Goal: Task Accomplishment & Management: Manage account settings

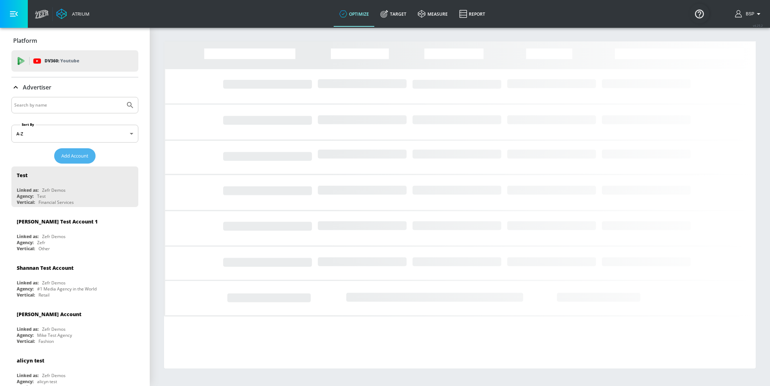
click at [73, 159] on span "Add Account" at bounding box center [74, 156] width 27 height 8
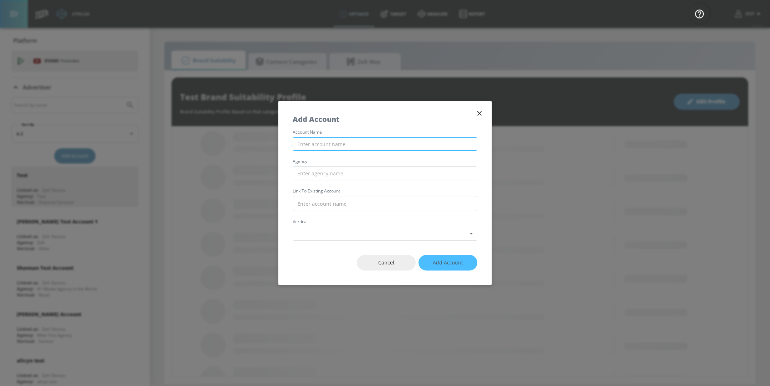
click at [369, 144] on input "text" at bounding box center [384, 144] width 185 height 14
type input "M"
type input "Publicis_Mars_NA_US_Meta"
click at [347, 176] on input "text" at bounding box center [384, 173] width 185 height 14
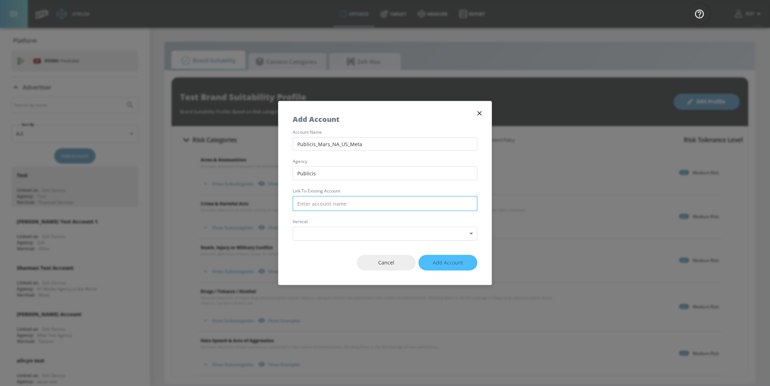
type input "Publicis"
click at [356, 200] on input "text" at bounding box center [384, 203] width 185 height 15
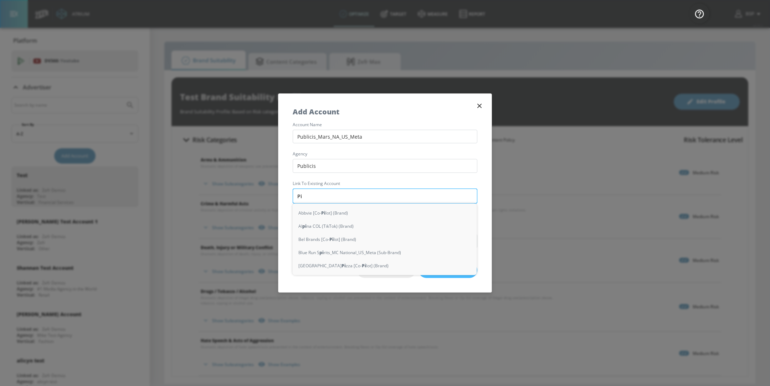
type input "Pib"
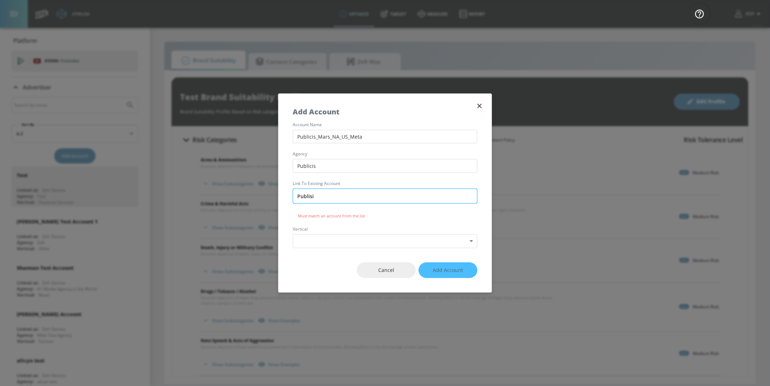
type input "Publisic"
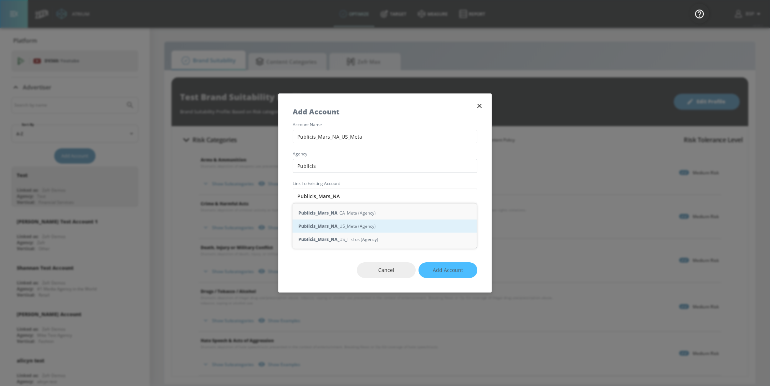
click at [378, 223] on div "Publicis_Mars_NA _US_Meta (Agency)" at bounding box center [384, 225] width 184 height 13
type input "Publicis_Mars_NA_US_Meta (Agency)"
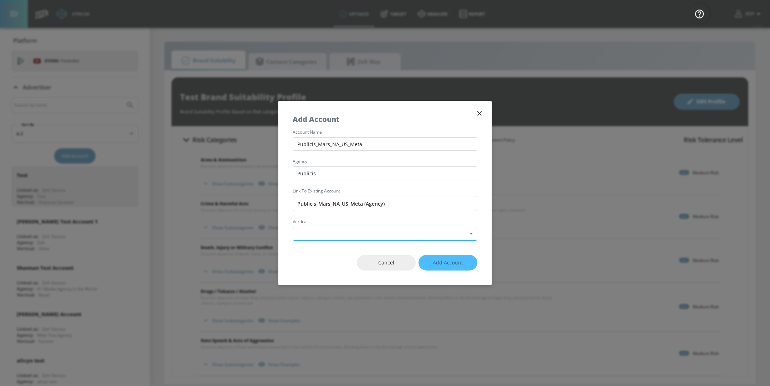
click at [407, 235] on body "Atrium optimize Target measure Report optimize Target measure Report v 4.25.2 B…" at bounding box center [385, 193] width 770 height 386
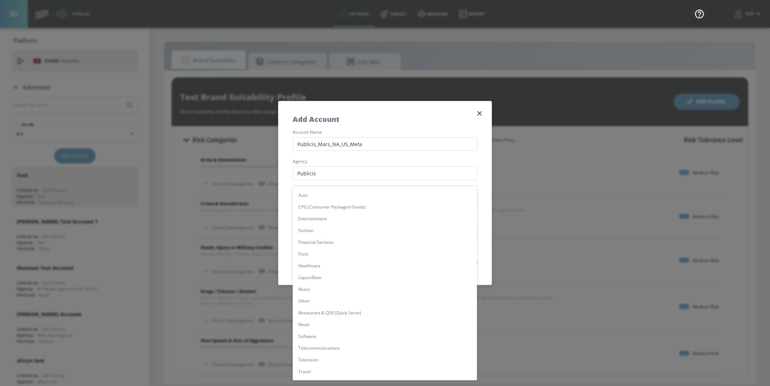
click at [371, 207] on li "CPG (Consumer Packaged Goods)" at bounding box center [384, 207] width 184 height 12
type input "[object Object]"
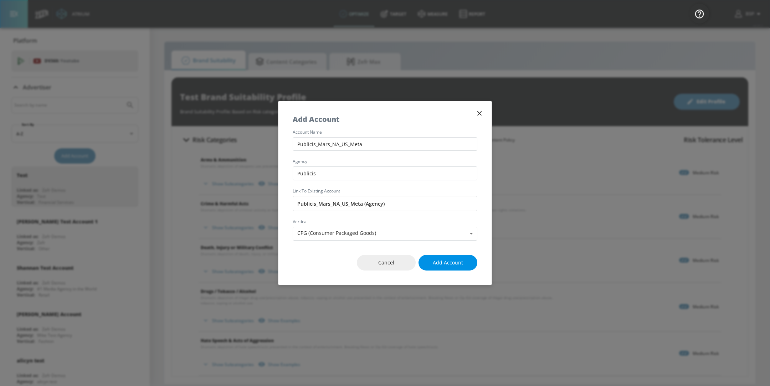
click at [444, 261] on span "Add Account" at bounding box center [447, 262] width 30 height 9
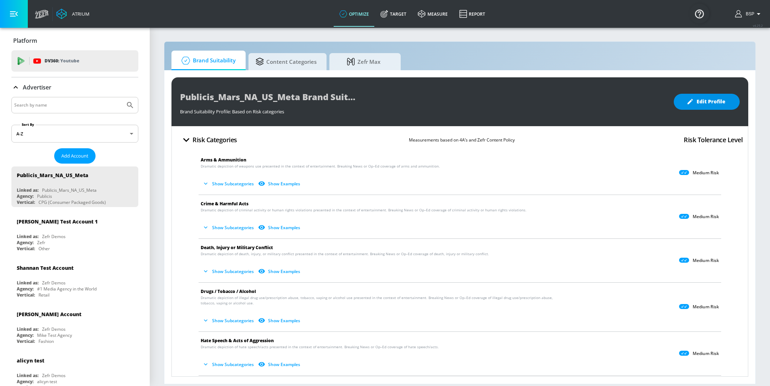
click at [709, 107] on button "Edit Profile" at bounding box center [706, 102] width 66 height 16
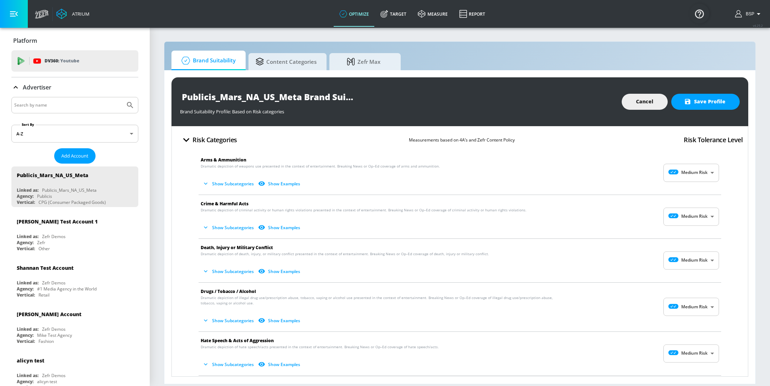
click at [675, 182] on span "Show Subcategories Show Examples" at bounding box center [454, 184] width 507 height 12
click at [699, 176] on body "Atrium optimize Target measure Report optimize Target measure Report v 4.25.2 B…" at bounding box center [385, 193] width 770 height 386
click at [700, 201] on p "Low Risk" at bounding box center [696, 202] width 18 height 6
type input "LOW"
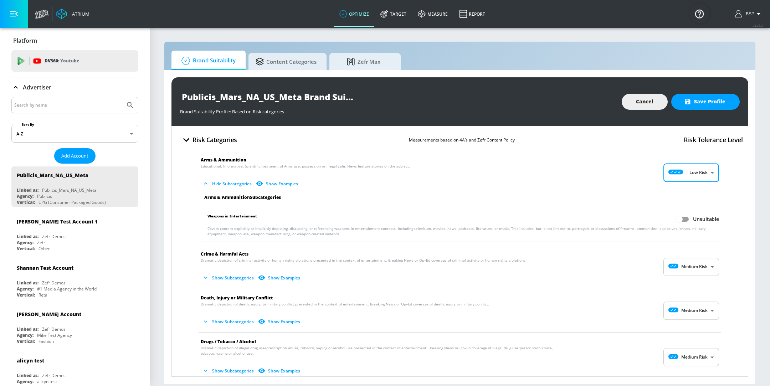
click at [676, 219] on input "Unsuitable" at bounding box center [678, 219] width 41 height 14
checkbox input "true"
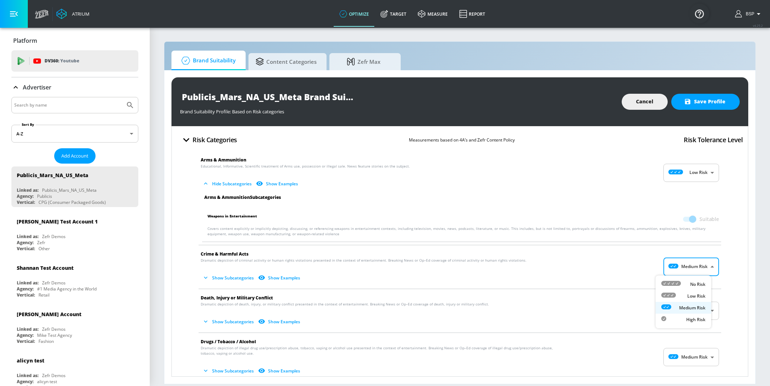
click at [685, 266] on body "Atrium optimize Target measure Report optimize Target measure Report v 4.25.2 B…" at bounding box center [385, 193] width 770 height 386
click at [669, 295] on icon at bounding box center [668, 294] width 15 height 5
type input "LOW"
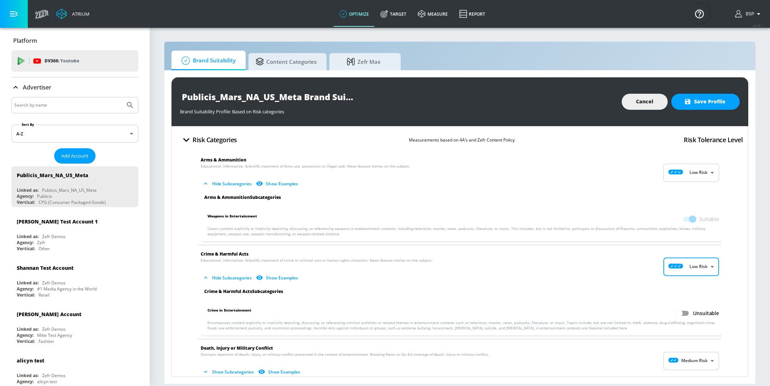
click at [238, 274] on button "Hide Subcategories" at bounding box center [228, 278] width 54 height 12
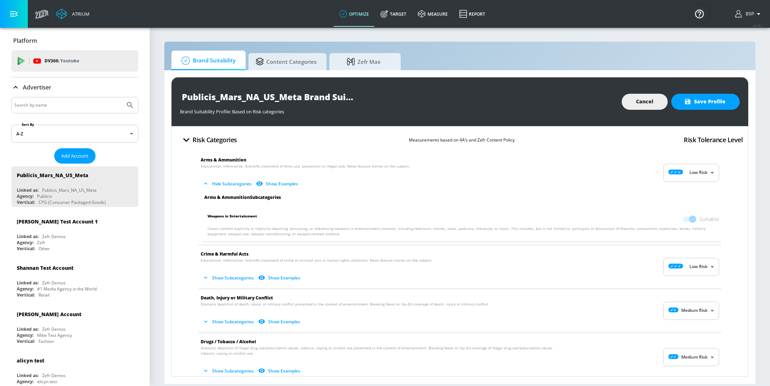
click at [238, 275] on button "Show Subcategories" at bounding box center [229, 278] width 56 height 12
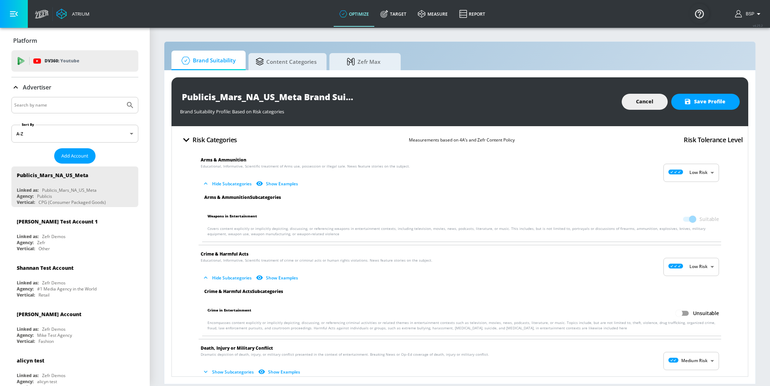
click at [695, 312] on span "Unsuitable" at bounding box center [706, 313] width 26 height 7
click at [695, 312] on input "Unsuitable" at bounding box center [678, 313] width 41 height 14
checkbox input "true"
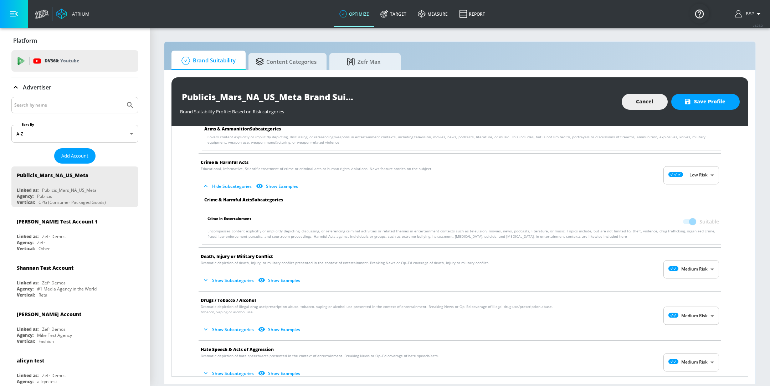
scroll to position [92, 0]
click at [690, 266] on body "Atrium optimize Target measure Report optimize Target measure Report v 4.25.2 B…" at bounding box center [385, 193] width 770 height 386
click at [680, 297] on div "Low Risk" at bounding box center [683, 297] width 44 height 7
type input "LOW"
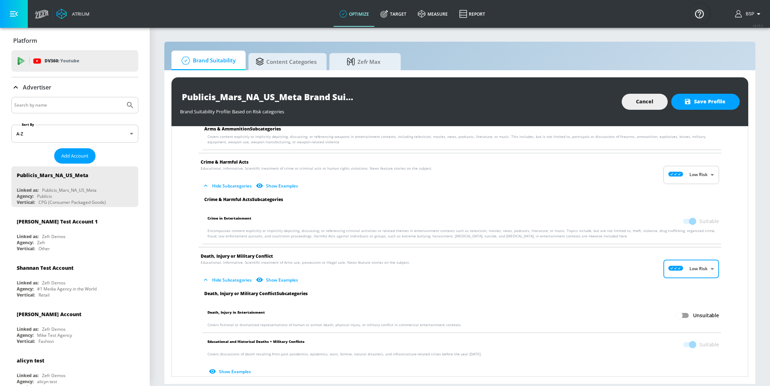
click at [670, 312] on input "Unsuitable" at bounding box center [678, 316] width 41 height 14
checkbox input "true"
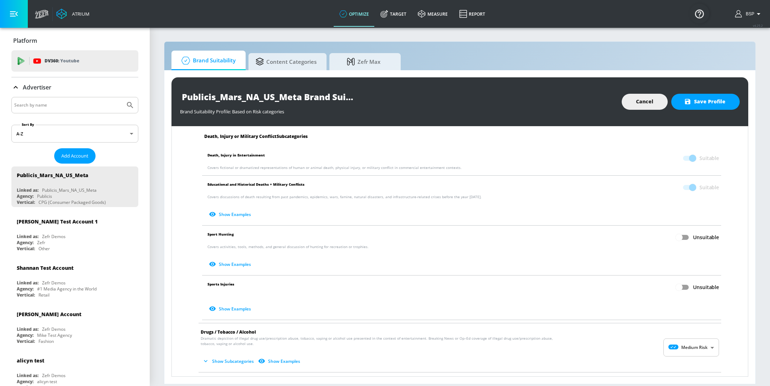
scroll to position [249, 0]
click at [675, 240] on input "Unsuitable" at bounding box center [678, 237] width 41 height 14
checkbox input "true"
click at [675, 281] on input "Unsuitable" at bounding box center [678, 287] width 41 height 14
checkbox input "true"
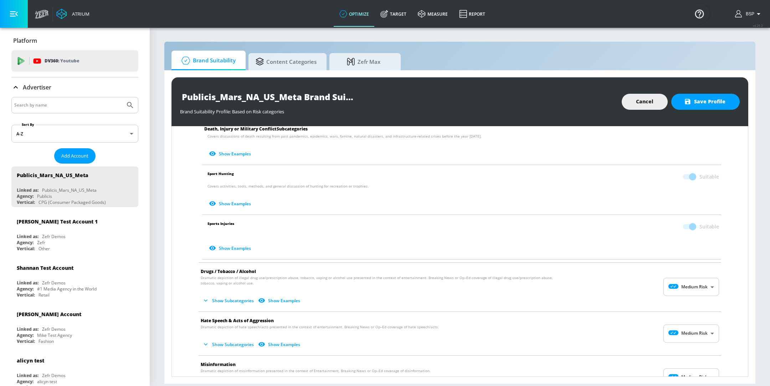
scroll to position [338, 0]
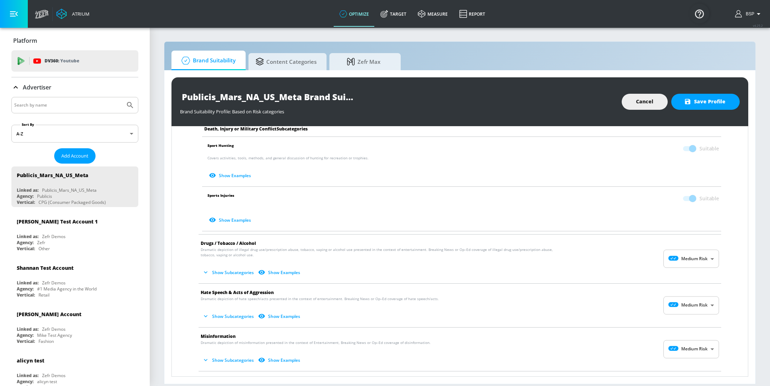
click at [689, 258] on body "Atrium optimize Target measure Report optimize Target measure Report v 4.25.2 B…" at bounding box center [385, 193] width 770 height 386
click at [686, 297] on p "Medium Risk" at bounding box center [692, 299] width 26 height 6
click at [226, 271] on button "Show Subcategories" at bounding box center [229, 272] width 56 height 12
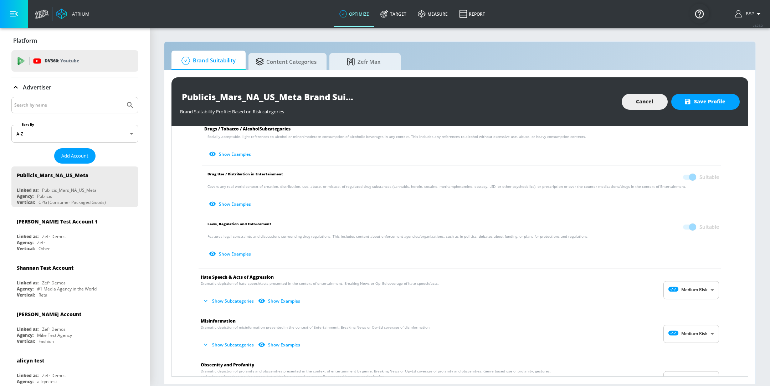
scroll to position [578, 0]
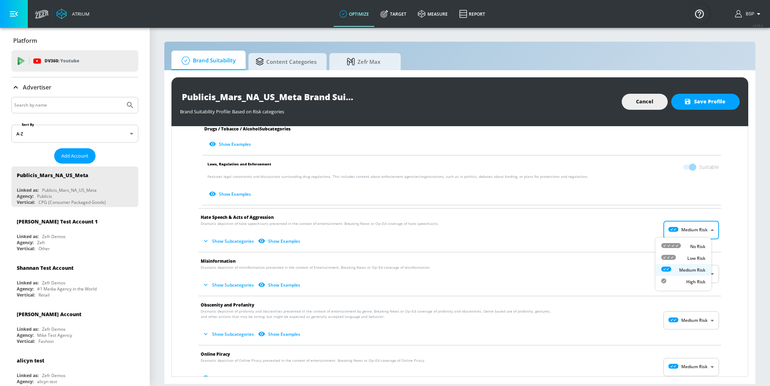
click at [676, 225] on body "Atrium optimize Target measure Report optimize Target measure Report v 4.25.2 B…" at bounding box center [385, 193] width 770 height 386
click at [677, 243] on icon at bounding box center [671, 245] width 20 height 5
type input "MINIMAL"
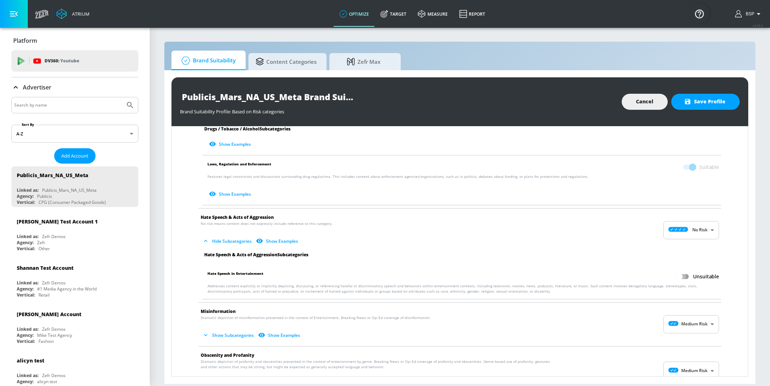
click at [676, 281] on input "Unsuitable" at bounding box center [678, 277] width 41 height 14
checkbox input "true"
click at [676, 322] on body "Atrium optimize Target measure Report optimize Target measure Report v 4.25.2 B…" at bounding box center [385, 193] width 770 height 386
click at [696, 337] on p "No Risk" at bounding box center [697, 340] width 15 height 6
type input "MINIMAL"
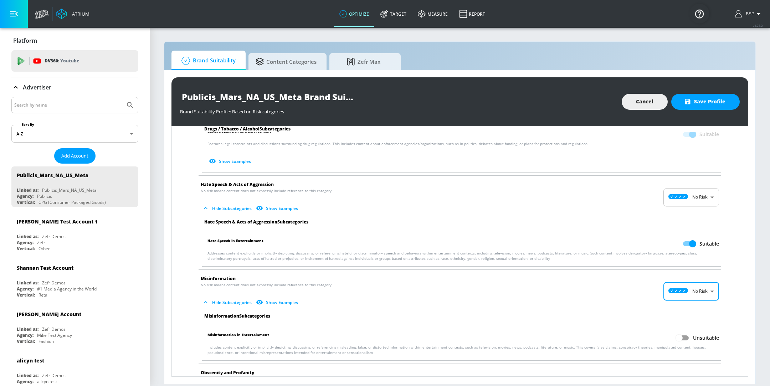
scroll to position [667, 0]
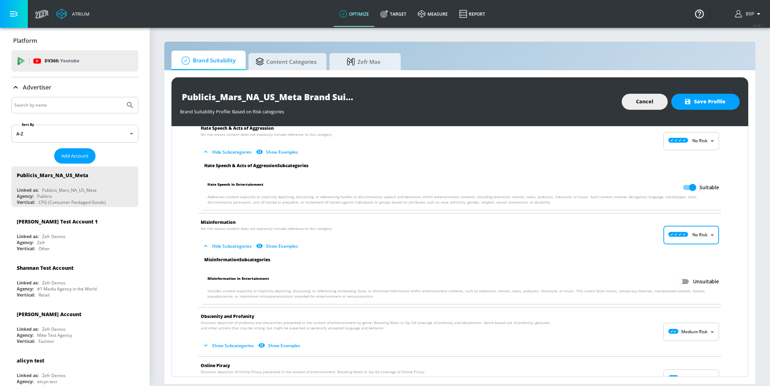
click at [679, 281] on input "Unsuitable" at bounding box center [678, 282] width 41 height 14
checkbox input "true"
click at [667, 331] on body "Atrium optimize Target measure Report optimize Target measure Report v 4.25.2 B…" at bounding box center [385, 193] width 770 height 386
click at [385, 334] on div at bounding box center [385, 193] width 770 height 386
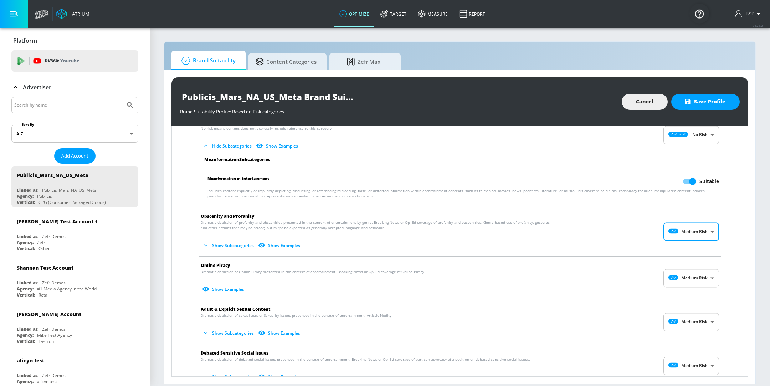
scroll to position [767, 0]
drag, startPoint x: 206, startPoint y: 235, endPoint x: 214, endPoint y: 239, distance: 9.6
click at [212, 238] on p "Dramatic depiction of profanity and obscenities presented in the context of ent…" at bounding box center [454, 235] width 507 height 31
click at [234, 246] on button "Show Subcategories" at bounding box center [229, 245] width 56 height 12
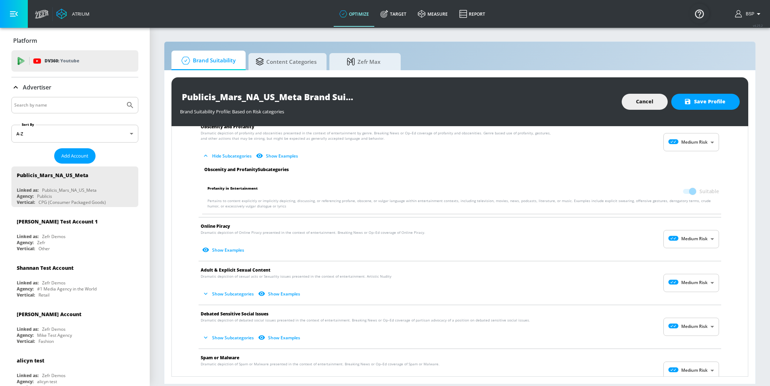
scroll to position [857, 0]
click at [679, 236] on body "Atrium optimize Target measure Report optimize Target measure Report v 4.25.2 B…" at bounding box center [385, 193] width 770 height 386
click at [680, 264] on div "Low Risk" at bounding box center [683, 266] width 44 height 7
type input "LOW"
click at [688, 284] on body "Atrium optimize Target measure Report optimize Target measure Report v 4.25.2 B…" at bounding box center [385, 193] width 770 height 386
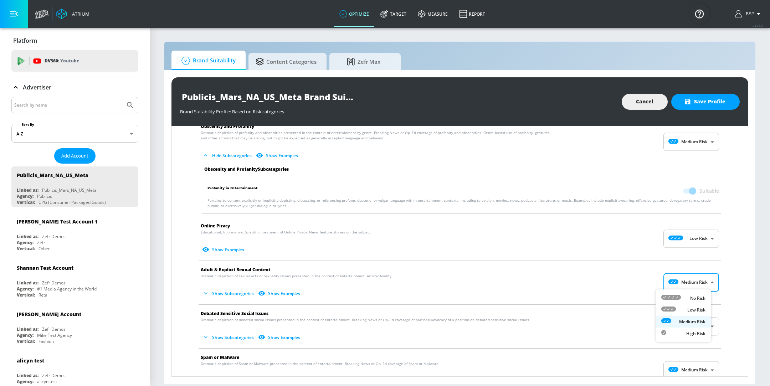
click at [683, 309] on div "Low Risk" at bounding box center [683, 309] width 44 height 7
type input "LOW"
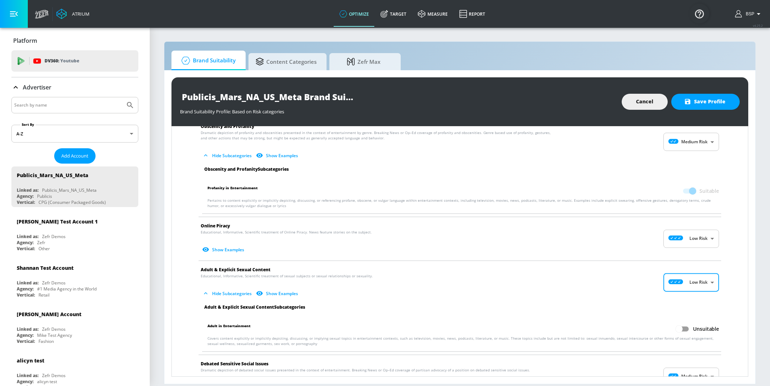
scroll to position [946, 0]
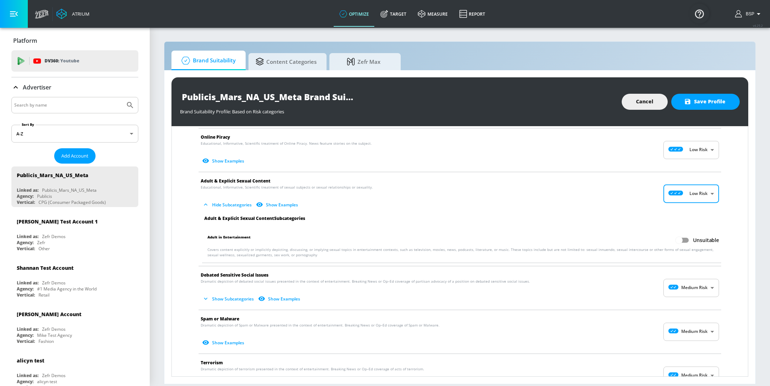
click at [679, 240] on input "Unsuitable" at bounding box center [678, 240] width 41 height 14
checkbox input "true"
click at [680, 295] on span "Show Subcategories Show Examples" at bounding box center [454, 299] width 507 height 12
click at [680, 283] on body "Atrium optimize Target measure Report optimize Target measure Report v 4.25.2 B…" at bounding box center [385, 193] width 770 height 386
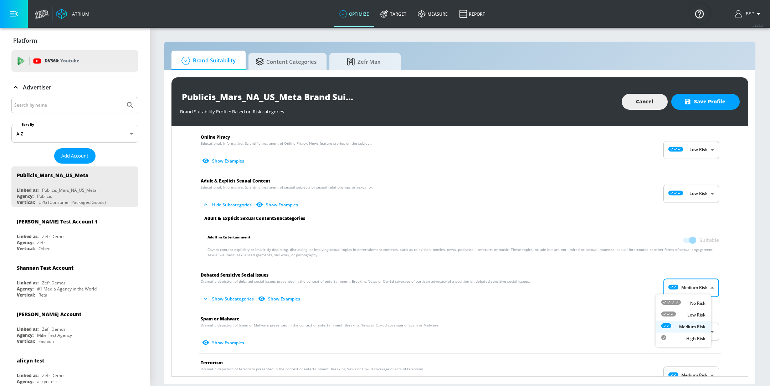
click at [679, 310] on li "Low Risk" at bounding box center [683, 315] width 56 height 12
type input "LOW"
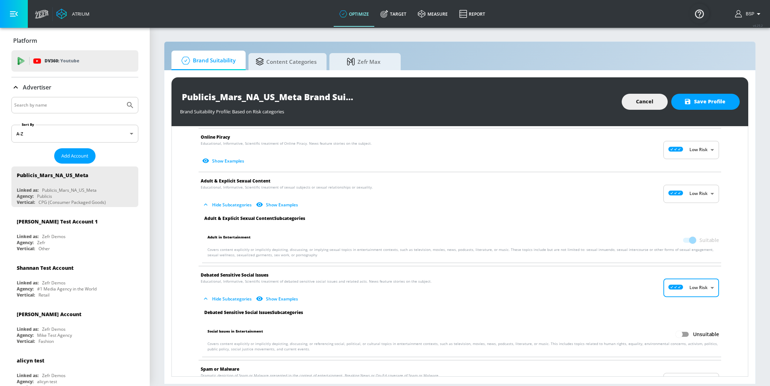
click at [668, 332] on input "Unsuitable" at bounding box center [678, 334] width 41 height 14
checkbox input "true"
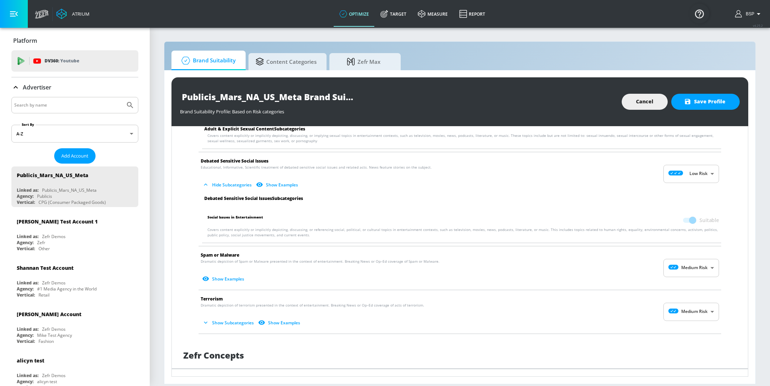
click at [677, 272] on body "Atrium optimize Target measure Report optimize Target measure Report v 4.25.2 B…" at bounding box center [385, 193] width 770 height 386
click at [678, 290] on li "Low Risk" at bounding box center [683, 295] width 56 height 12
type input "LOW"
click at [687, 315] on body "Atrium optimize Target measure Report optimize Target measure Report v 4.25.2 B…" at bounding box center [385, 193] width 770 height 386
click at [686, 336] on div "Low Risk" at bounding box center [683, 338] width 44 height 7
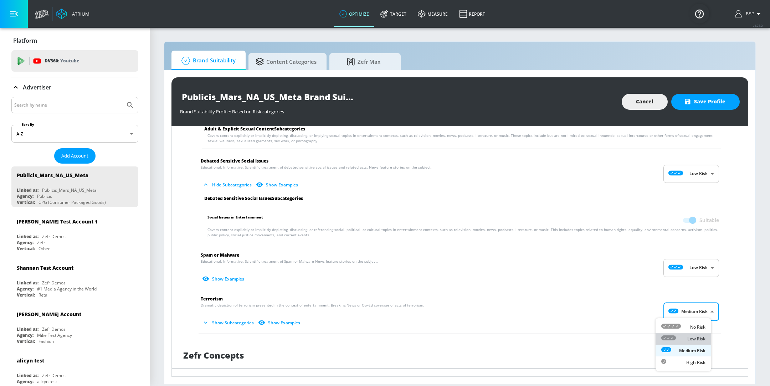
type input "LOW"
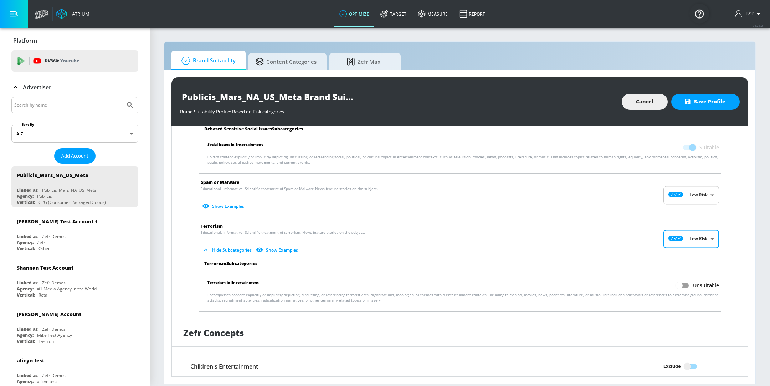
click at [677, 279] on input "Unsuitable" at bounding box center [678, 286] width 41 height 14
checkbox input "true"
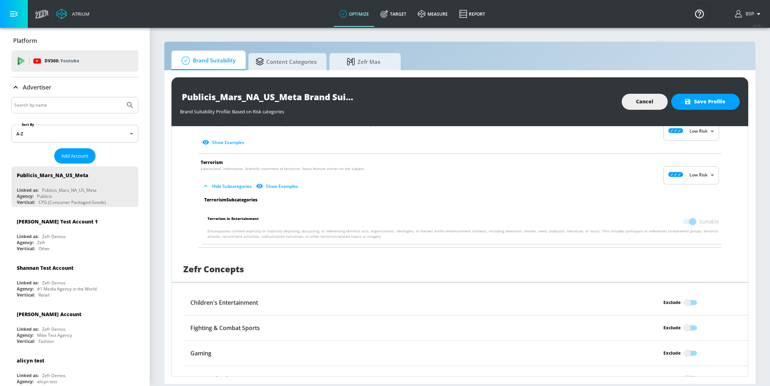
scroll to position [1196, 0]
click at [706, 106] on span "Save Profile" at bounding box center [705, 101] width 40 height 9
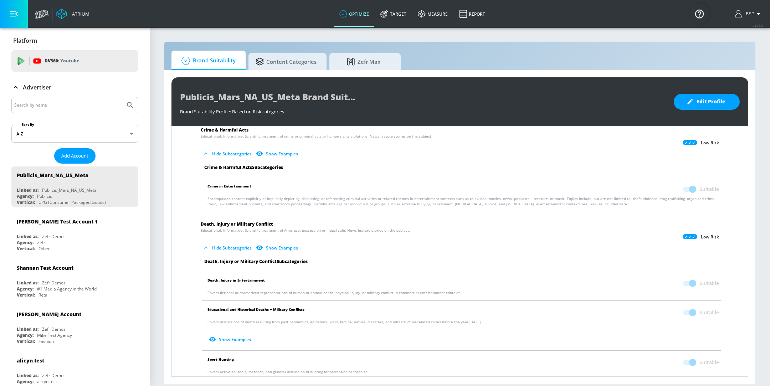
scroll to position [0, 0]
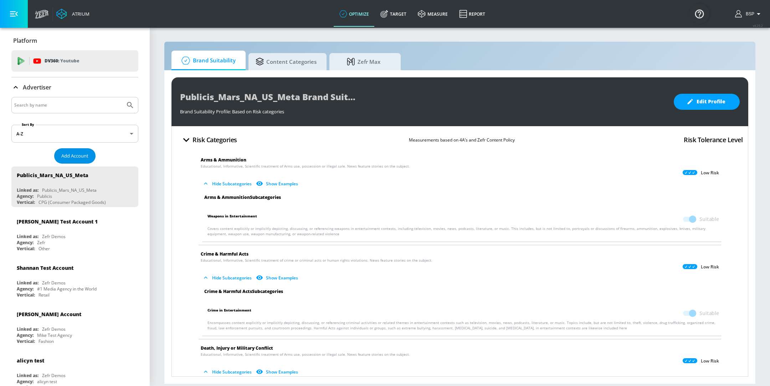
click at [80, 154] on span "Add Account" at bounding box center [74, 156] width 27 height 8
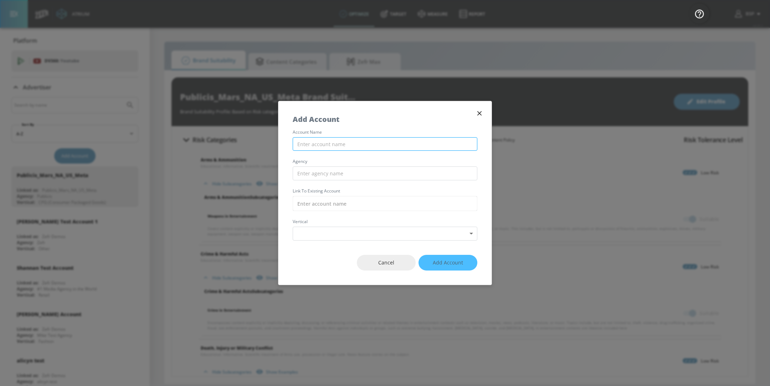
click at [387, 142] on input "text" at bounding box center [384, 144] width 185 height 14
type input "Publicis_Mars_NA_US_TikTok"
click at [398, 174] on input "text" at bounding box center [384, 173] width 185 height 14
type input "Publicis"
click at [385, 210] on input "text" at bounding box center [384, 203] width 185 height 15
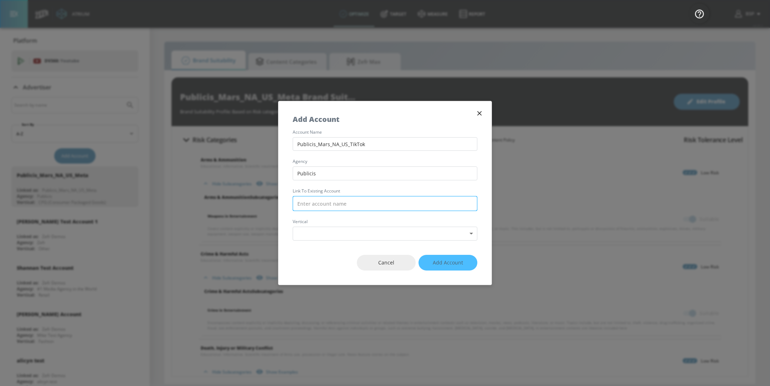
type input "P"
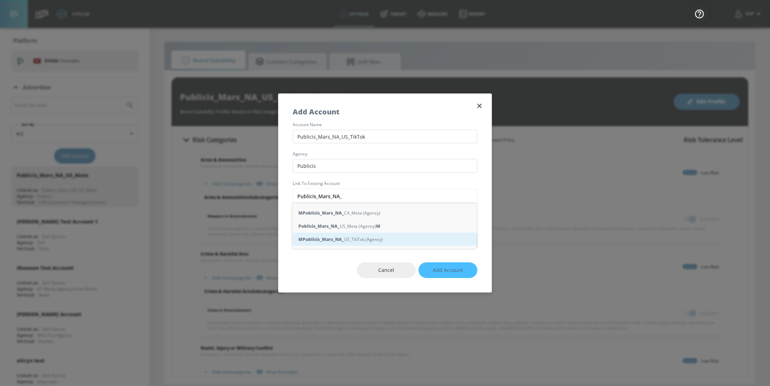
type input "Publicis_Mars_NA_S"
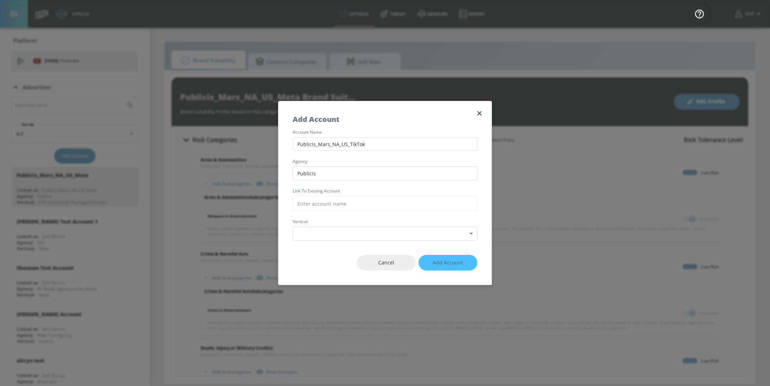
type input "U"
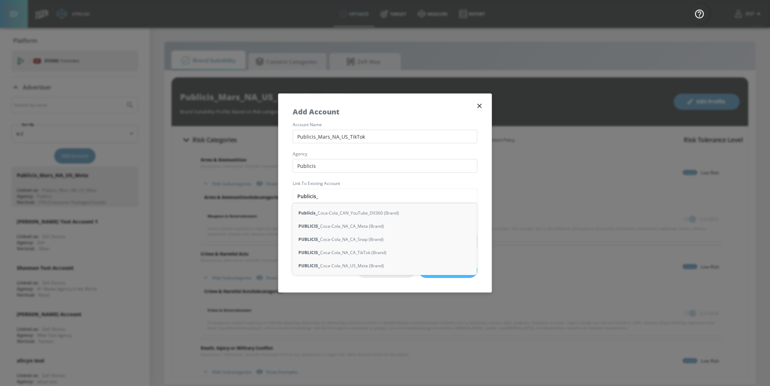
type input "Publicis_N"
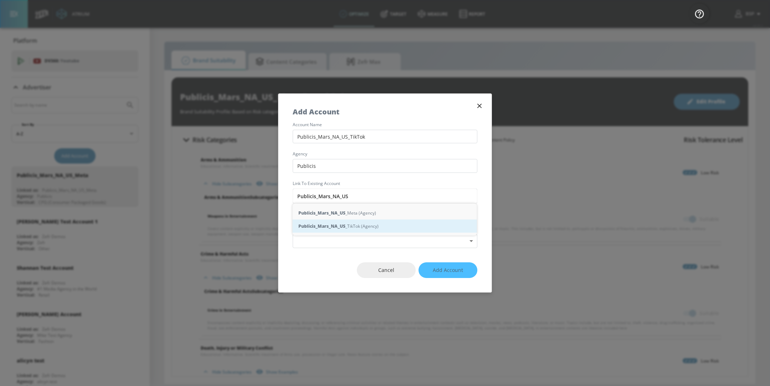
click at [374, 229] on div "Publicis_Mars_NA_US _TikTok (Agency)" at bounding box center [384, 225] width 184 height 13
type input "Publicis_Mars_NA_US_TikTok (Agency)"
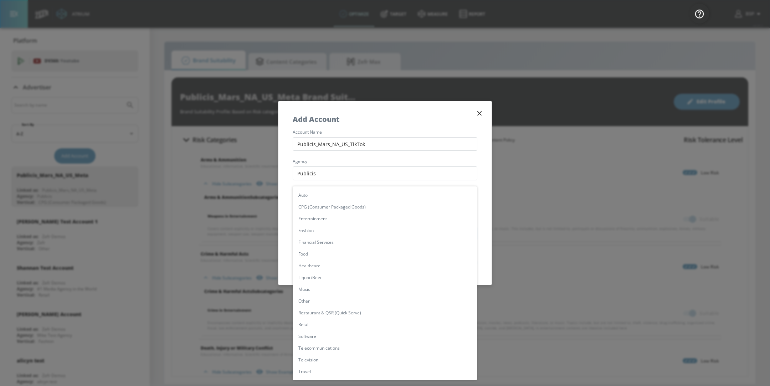
click at [358, 233] on body "Atrium optimize Target measure Report optimize Target measure Report v 4.25.2 B…" at bounding box center [385, 193] width 770 height 386
click at [348, 209] on li "CPG (Consumer Packaged Goods)" at bounding box center [384, 207] width 184 height 12
type input "[object Object]"
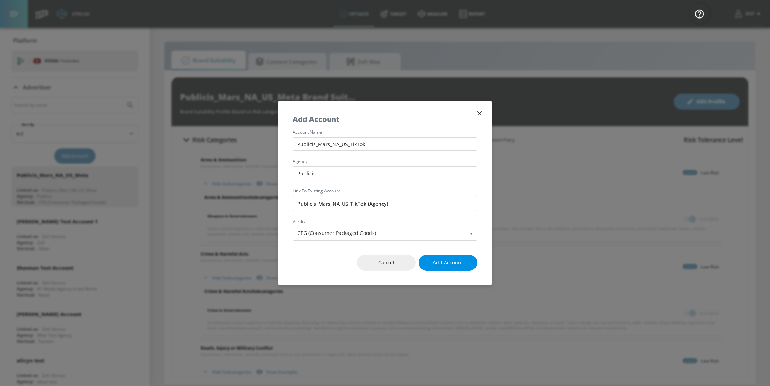
click at [444, 263] on span "Add Account" at bounding box center [447, 262] width 30 height 9
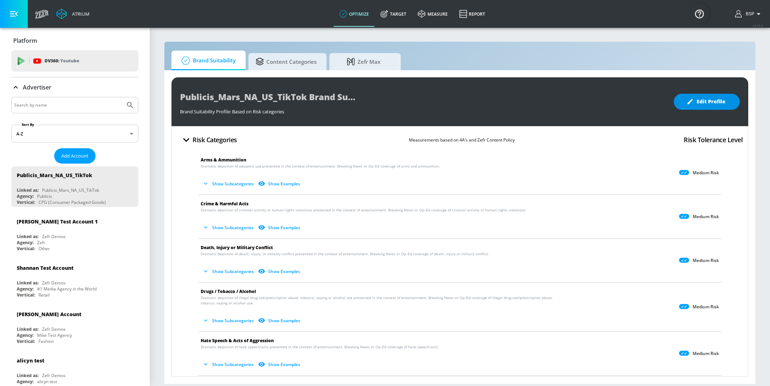
click at [709, 100] on span "Edit Profile" at bounding box center [706, 101] width 37 height 9
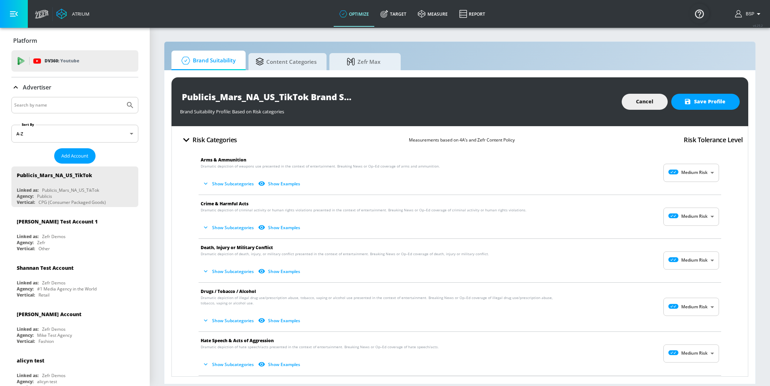
click at [684, 180] on body "Atrium optimize Target measure Report optimize Target measure Report v 4.25.2 B…" at bounding box center [385, 193] width 770 height 386
click at [681, 204] on div "Low Risk" at bounding box center [683, 201] width 44 height 7
type input "LOW"
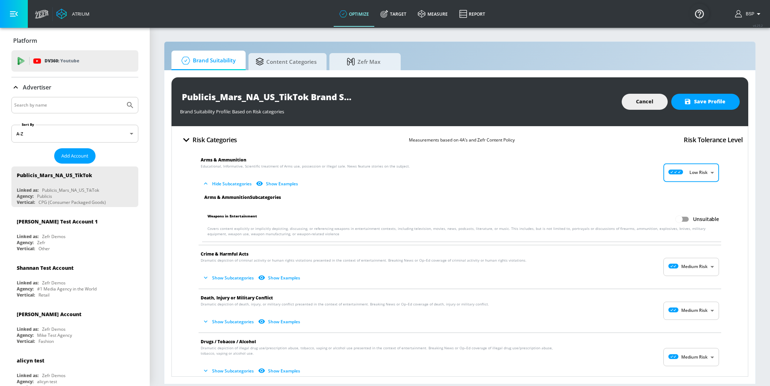
click at [678, 221] on input "Unsuitable" at bounding box center [678, 219] width 41 height 14
checkbox input "true"
click at [667, 262] on body "Atrium optimize Target measure Report optimize Target measure Report v 4.25.2 B…" at bounding box center [385, 193] width 770 height 386
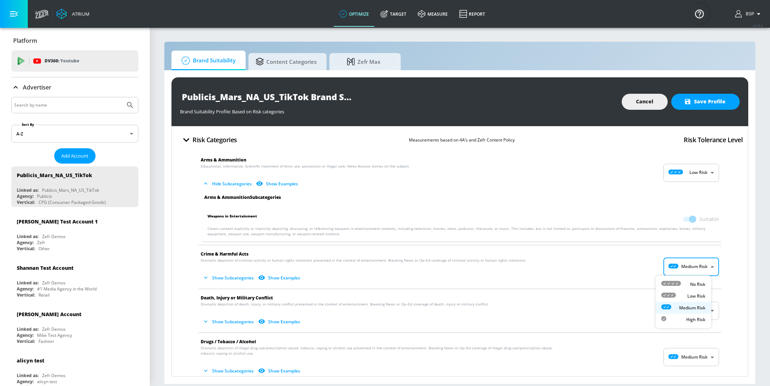
click at [670, 299] on div at bounding box center [668, 295] width 15 height 7
type input "LOW"
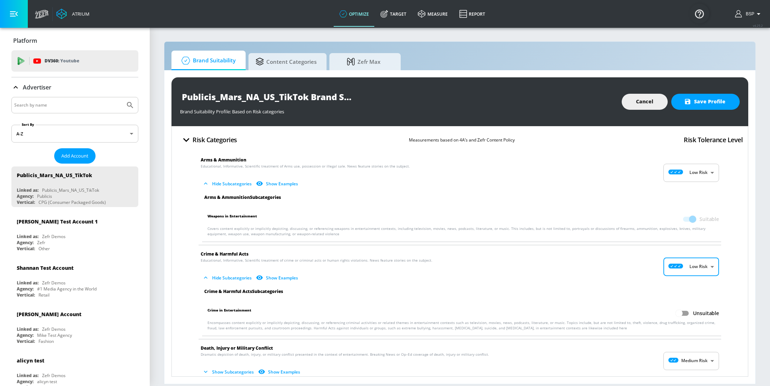
click at [678, 318] on input "Unsuitable" at bounding box center [678, 313] width 41 height 14
checkbox input "true"
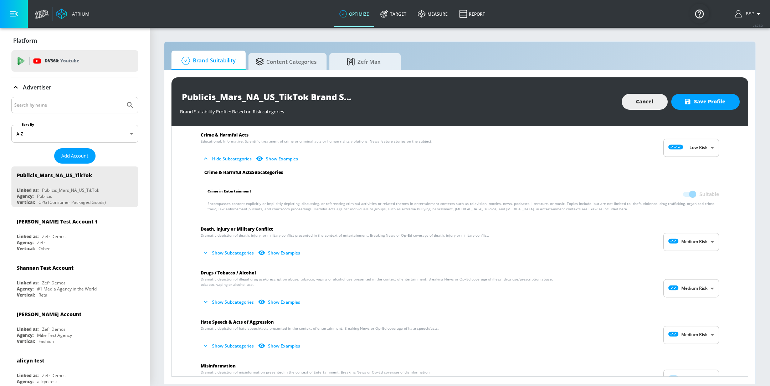
scroll to position [119, 0]
click at [686, 247] on body "Atrium optimize Target measure Report optimize Target measure Report v 4.25.2 B…" at bounding box center [385, 193] width 770 height 386
click at [683, 270] on div "Low Risk" at bounding box center [683, 270] width 44 height 7
type input "LOW"
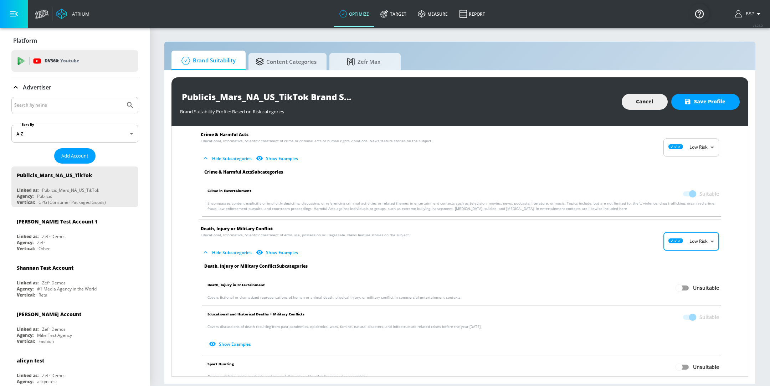
drag, startPoint x: 678, startPoint y: 283, endPoint x: 679, endPoint y: 292, distance: 8.6
click at [678, 283] on input "Unsuitable" at bounding box center [678, 288] width 41 height 14
checkbox input "true"
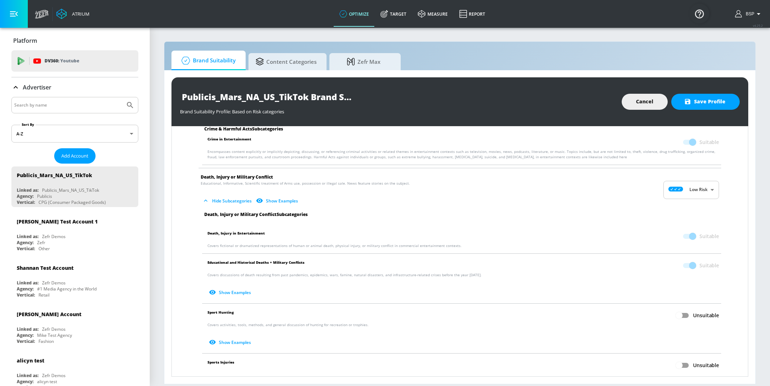
scroll to position [222, 0]
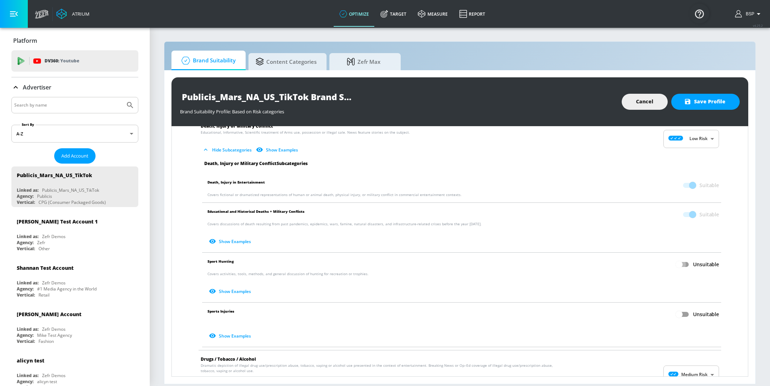
drag, startPoint x: 680, startPoint y: 263, endPoint x: 671, endPoint y: 329, distance: 66.9
click at [680, 263] on input "Unsuitable" at bounding box center [678, 265] width 41 height 14
checkbox input "true"
click at [675, 315] on input "Unsuitable" at bounding box center [678, 314] width 41 height 14
checkbox input "true"
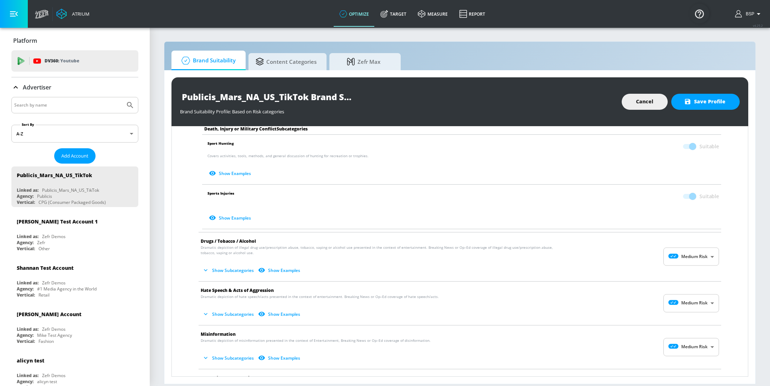
scroll to position [416, 0]
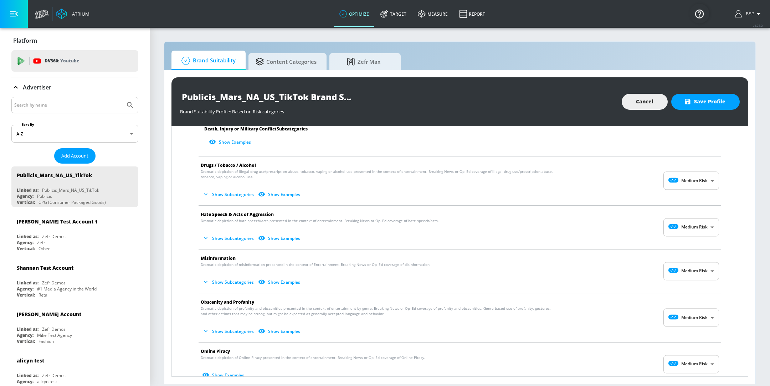
click at [681, 181] on body "Atrium optimize Target measure Report optimize Target measure Report v 4.25.2 B…" at bounding box center [385, 193] width 770 height 386
click at [367, 202] on div at bounding box center [385, 193] width 770 height 386
click at [231, 198] on button "Show Subcategories" at bounding box center [229, 194] width 56 height 12
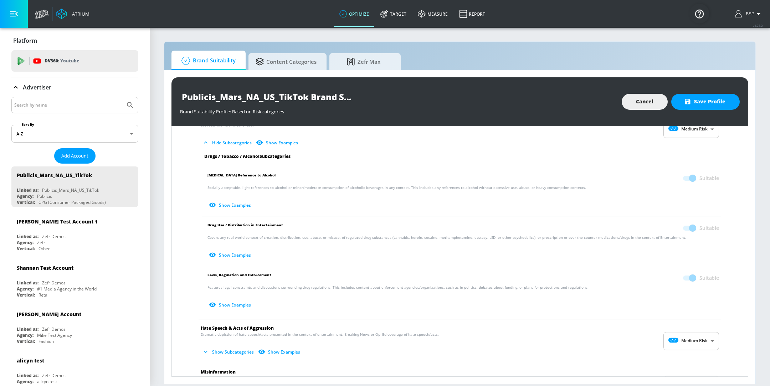
scroll to position [520, 0]
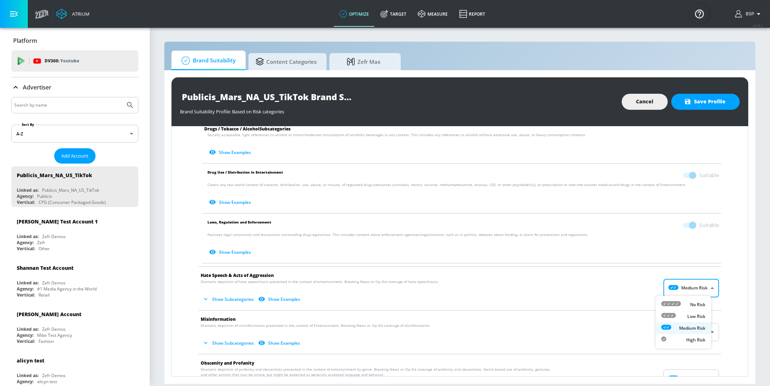
click at [699, 284] on body "Atrium optimize Target measure Report optimize Target measure Report v 4.25.2 B…" at bounding box center [385, 193] width 770 height 386
click at [685, 304] on div "No Risk" at bounding box center [683, 304] width 44 height 7
type input "MINIMAL"
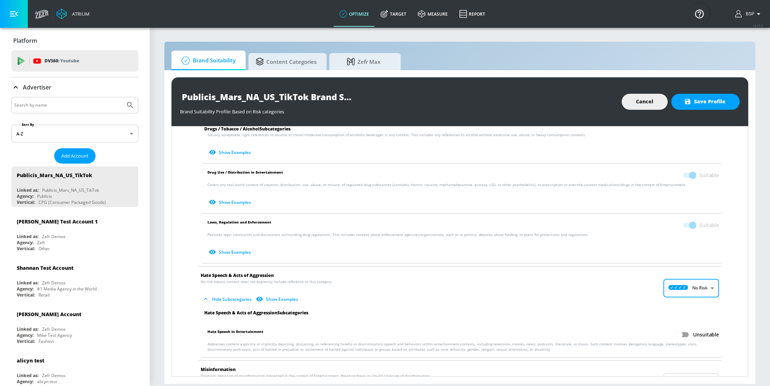
click at [677, 338] on input "Unsuitable" at bounding box center [678, 335] width 41 height 14
checkbox input "true"
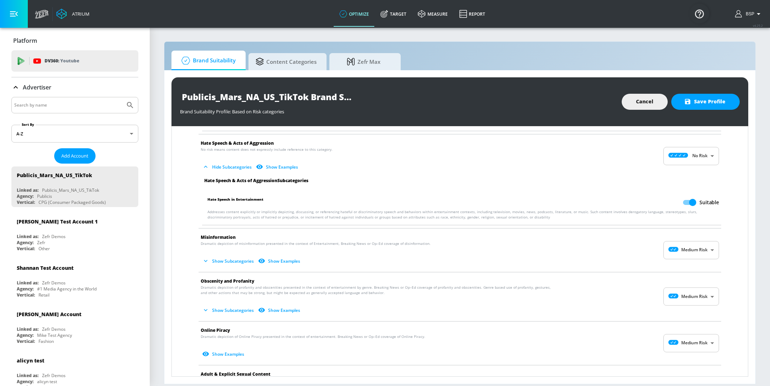
scroll to position [653, 0]
click at [672, 253] on body "Atrium optimize Target measure Report optimize Target measure Report v 4.25.2 B…" at bounding box center [385, 193] width 770 height 386
click at [673, 263] on icon at bounding box center [671, 264] width 20 height 5
type input "MINIMAL"
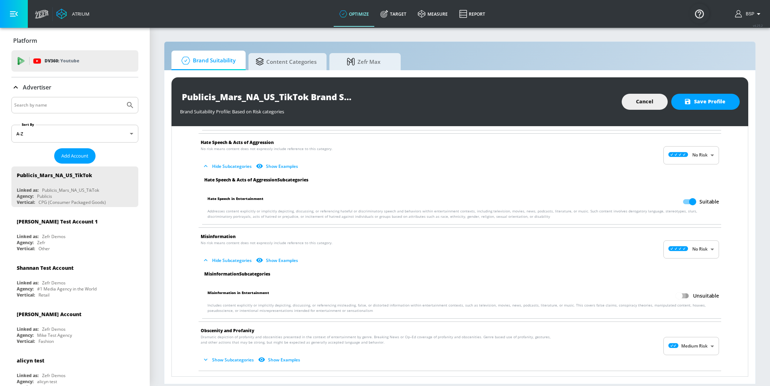
drag, startPoint x: 668, startPoint y: 293, endPoint x: 675, endPoint y: 292, distance: 6.8
click at [668, 293] on input "Unsuitable" at bounding box center [678, 296] width 41 height 14
checkbox input "true"
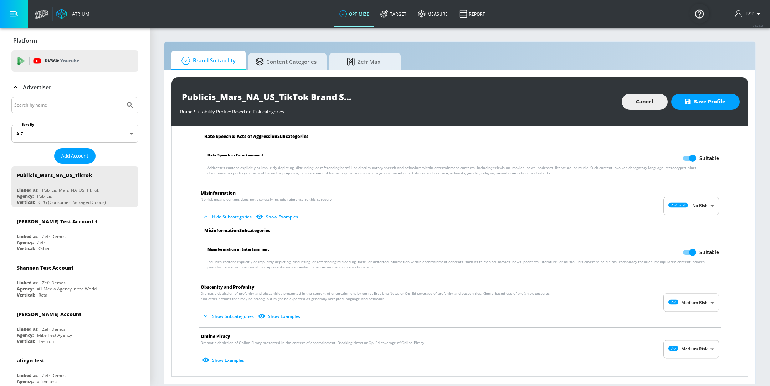
scroll to position [769, 0]
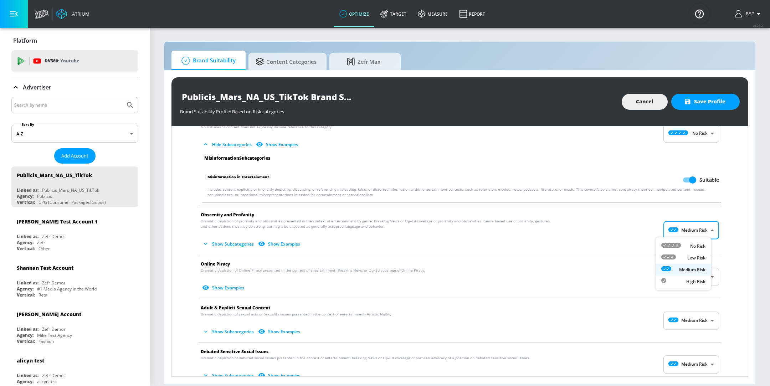
click at [679, 227] on body "Atrium optimize Target measure Report optimize Target measure Report v 4.25.2 B…" at bounding box center [385, 193] width 770 height 386
click at [518, 214] on div at bounding box center [385, 193] width 770 height 386
click at [689, 277] on body "Atrium optimize Target measure Report optimize Target measure Report v 4.25.2 B…" at bounding box center [385, 193] width 770 height 386
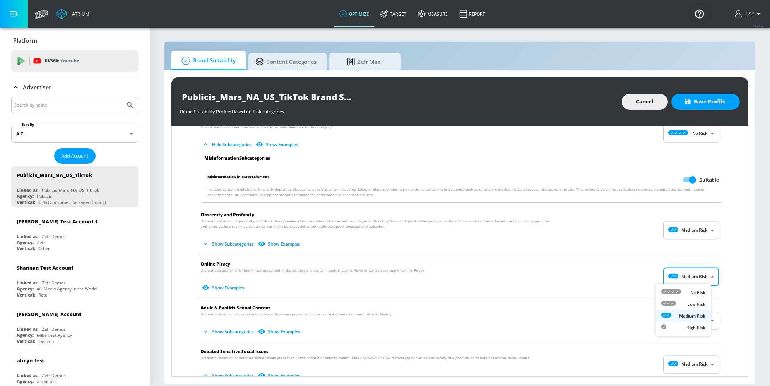
click at [688, 302] on p "Low Risk" at bounding box center [696, 304] width 18 height 6
type input "LOW"
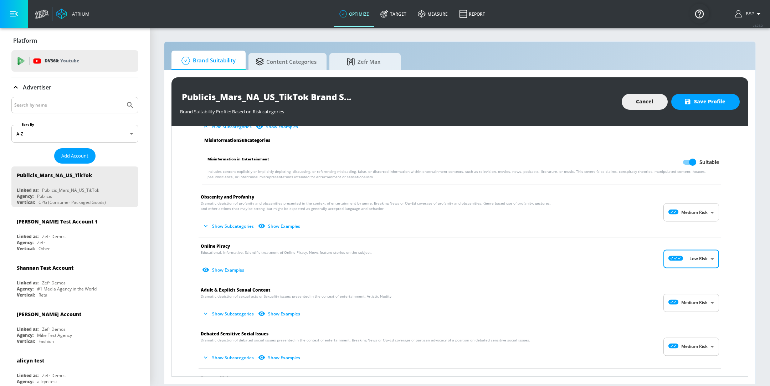
scroll to position [787, 0]
click at [689, 302] on body "Atrium optimize Target measure Report optimize Target measure Report v 4.25.2 B…" at bounding box center [385, 193] width 770 height 386
click at [679, 326] on div "Low Risk" at bounding box center [683, 329] width 44 height 7
type input "LOW"
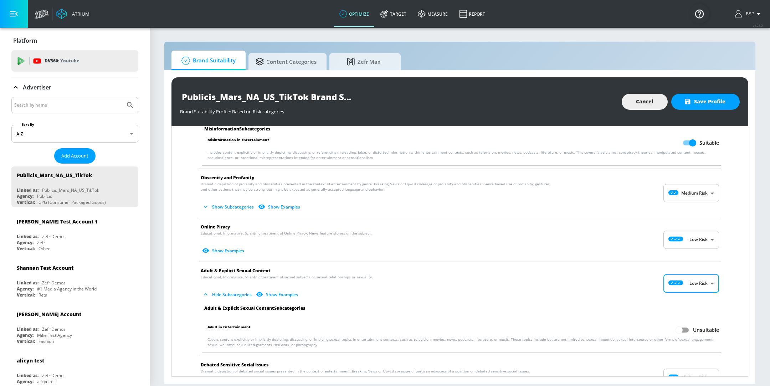
scroll to position [864, 0]
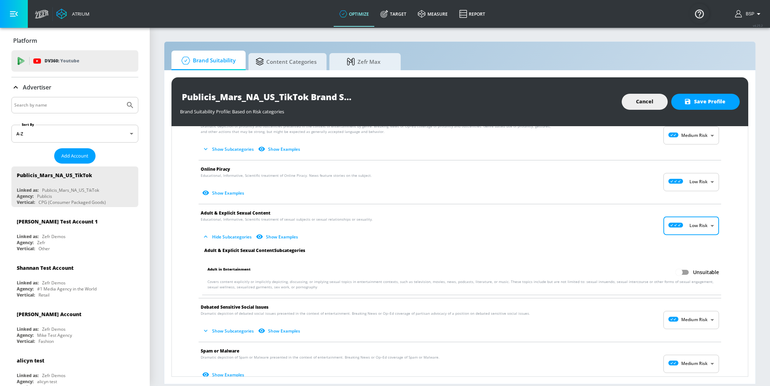
click at [673, 267] on input "Unsuitable" at bounding box center [678, 272] width 41 height 14
checkbox input "true"
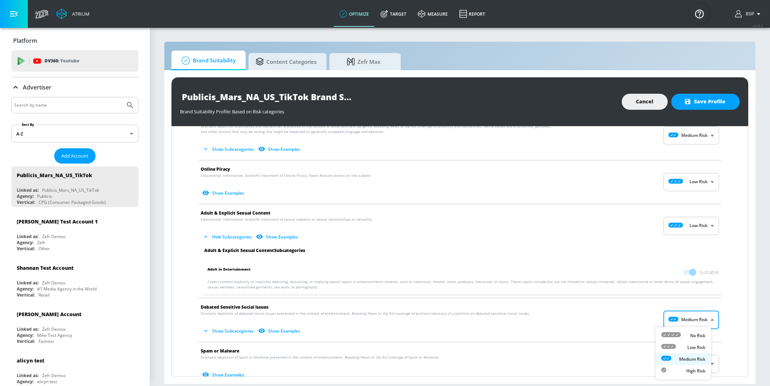
click at [675, 318] on body "Atrium optimize Target measure Report optimize Target measure Report v 4.25.2 B…" at bounding box center [385, 193] width 770 height 386
click at [677, 350] on div "Low Risk" at bounding box center [683, 346] width 44 height 7
type input "LOW"
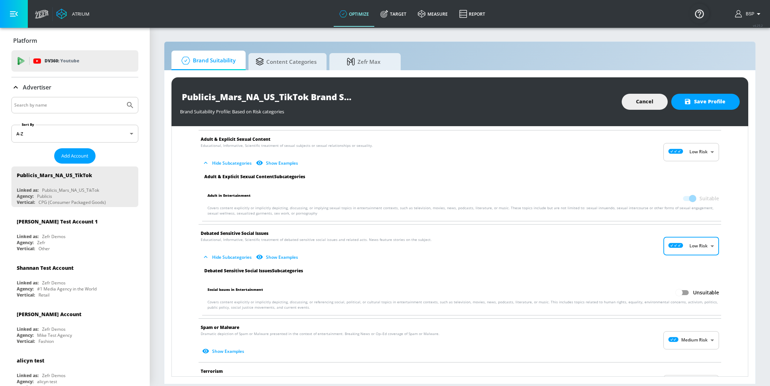
click at [684, 286] on input "Unsuitable" at bounding box center [678, 293] width 41 height 14
checkbox input "true"
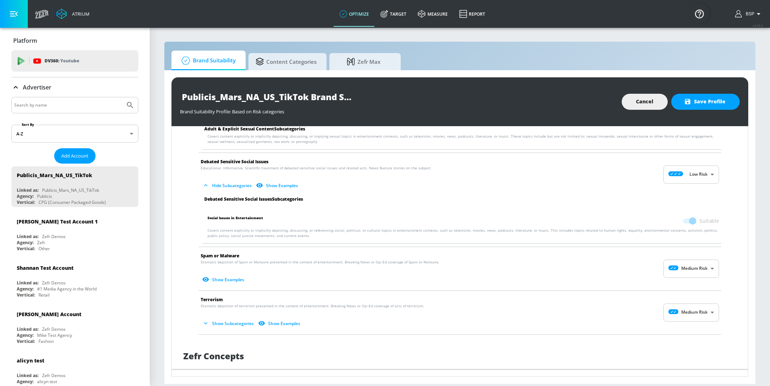
scroll to position [1016, 0]
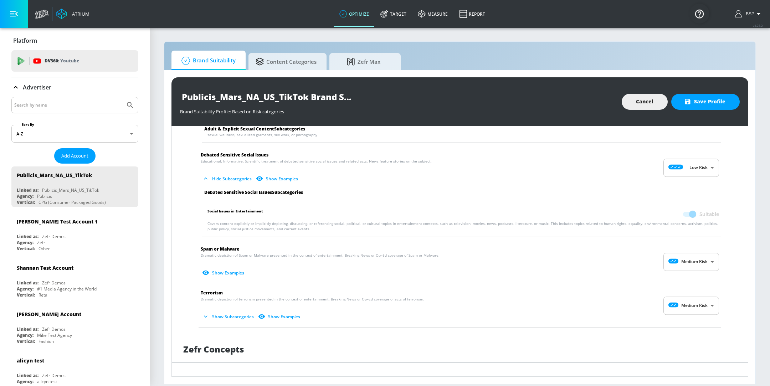
click at [679, 264] on body "Atrium optimize Target measure Report optimize Target measure Report v 4.25.2 B…" at bounding box center [385, 193] width 770 height 386
click at [680, 284] on li "Low Risk" at bounding box center [683, 289] width 56 height 12
type input "LOW"
click at [685, 303] on body "Atrium optimize Target measure Report optimize Target measure Report v 4.25.2 B…" at bounding box center [385, 193] width 770 height 386
click at [685, 332] on div "Low Risk" at bounding box center [683, 332] width 44 height 7
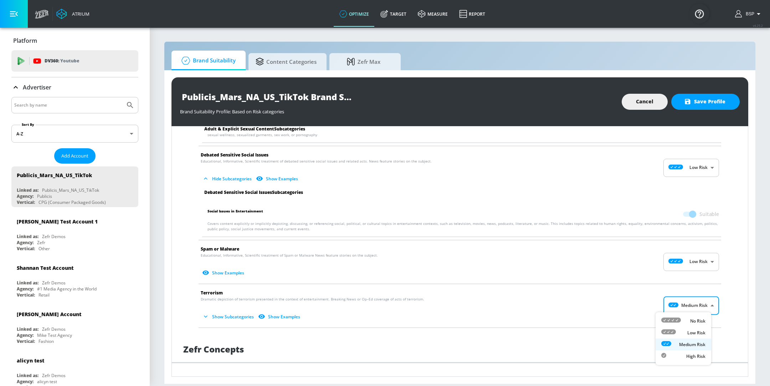
type input "LOW"
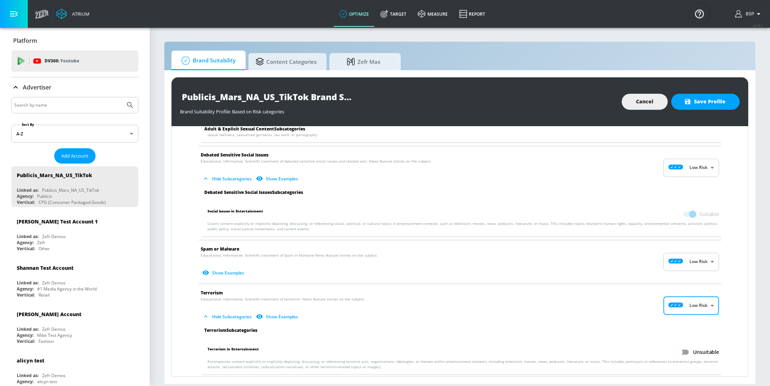
click at [686, 345] on label "Unsuitable" at bounding box center [695, 352] width 47 height 14
click at [686, 345] on input "Unsuitable" at bounding box center [678, 352] width 41 height 14
checkbox input "true"
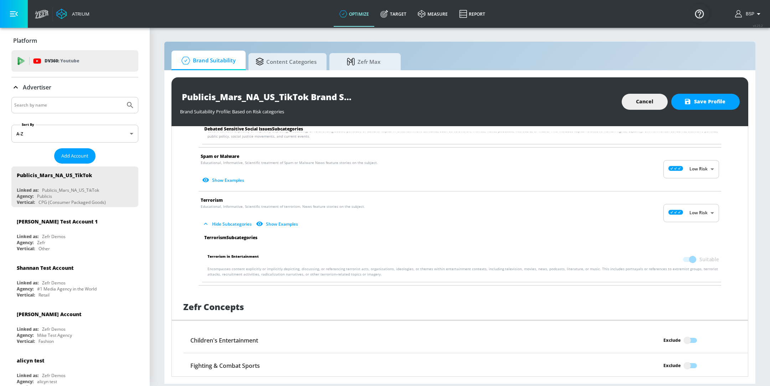
scroll to position [1140, 0]
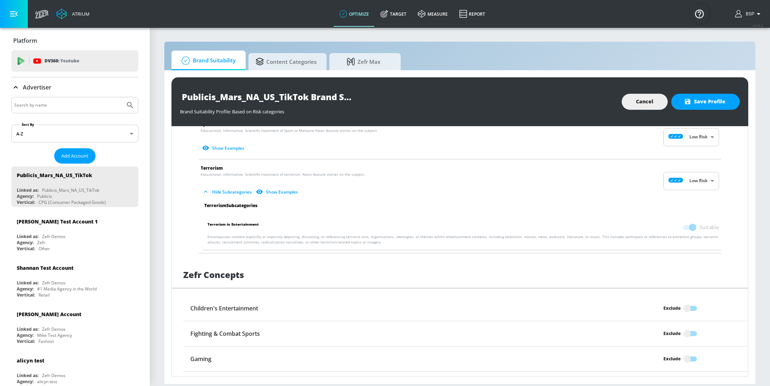
click at [696, 112] on div "Publicis_Mars_NA_US_TikTok Brand Suitability Profile Brand Suitability Profile:…" at bounding box center [459, 101] width 576 height 49
click at [695, 105] on span "Save Profile" at bounding box center [705, 101] width 40 height 9
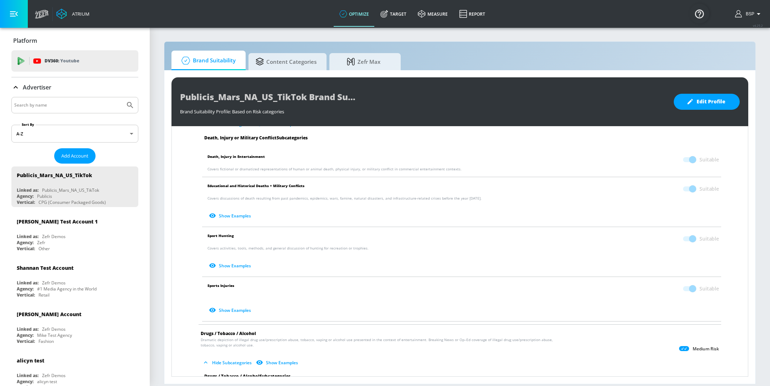
scroll to position [0, 0]
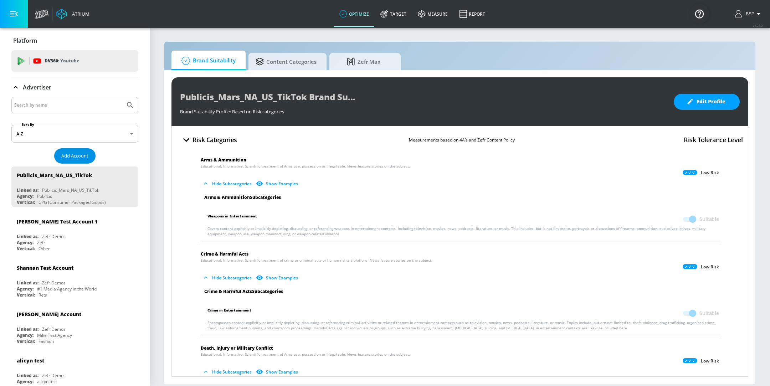
click at [78, 152] on span "Add Account" at bounding box center [74, 156] width 27 height 8
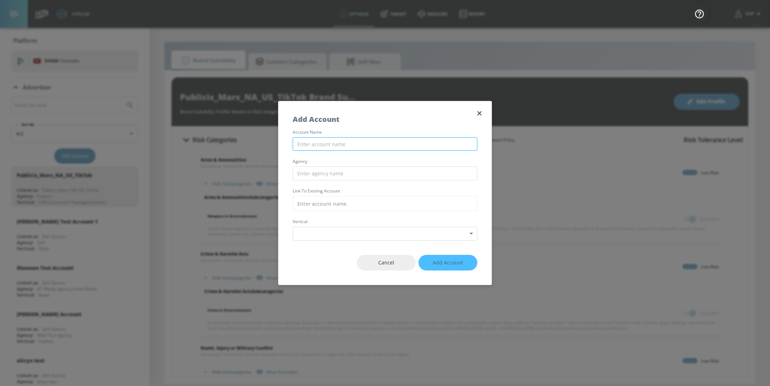
click at [320, 141] on input "text" at bounding box center [384, 144] width 185 height 14
type input "Publicis_Mars_NA_CA_Meta"
click at [318, 169] on input "text" at bounding box center [384, 173] width 185 height 14
type input "Publicis"
click at [326, 198] on input "text" at bounding box center [384, 203] width 185 height 15
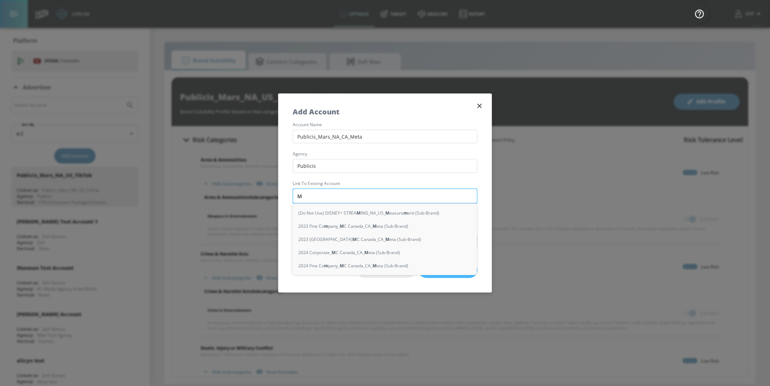
type input "Ma"
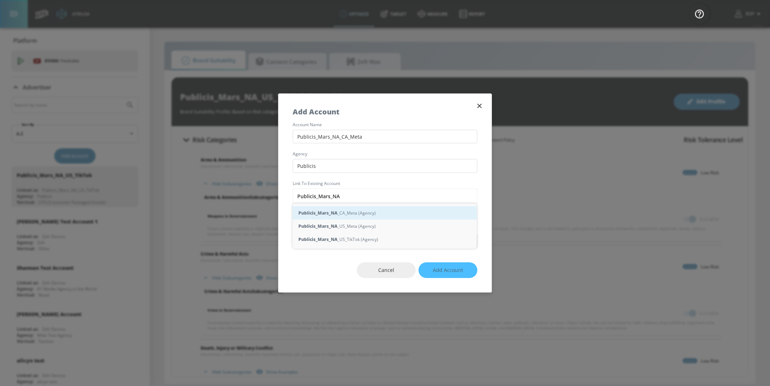
click at [343, 213] on div "Publicis_Mars_NA _CA_Meta (Agency)" at bounding box center [384, 212] width 184 height 13
type input "Publicis_Mars_NA_CA_Meta (Agency)"
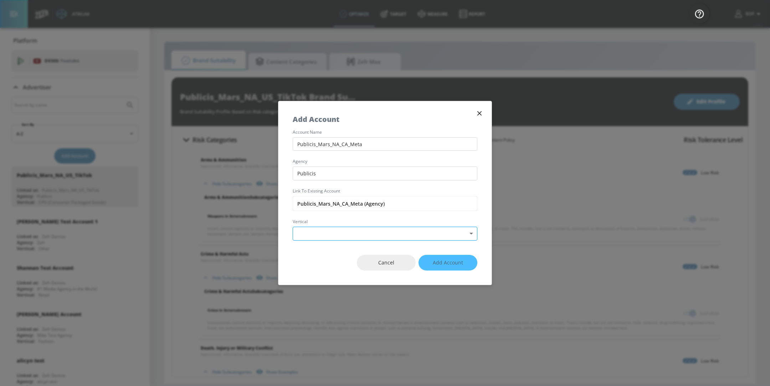
click at [342, 233] on body "Atrium optimize Target measure Report optimize Target measure Report v 4.25.2 B…" at bounding box center [385, 193] width 770 height 386
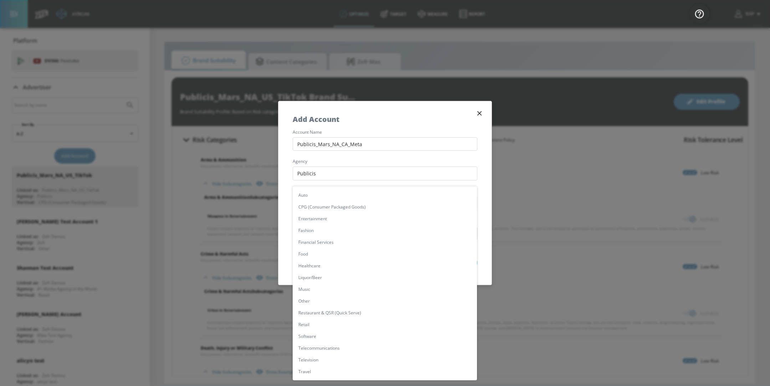
click at [337, 208] on li "CPG (Consumer Packaged Goods)" at bounding box center [384, 207] width 184 height 12
type input "[object Object]"
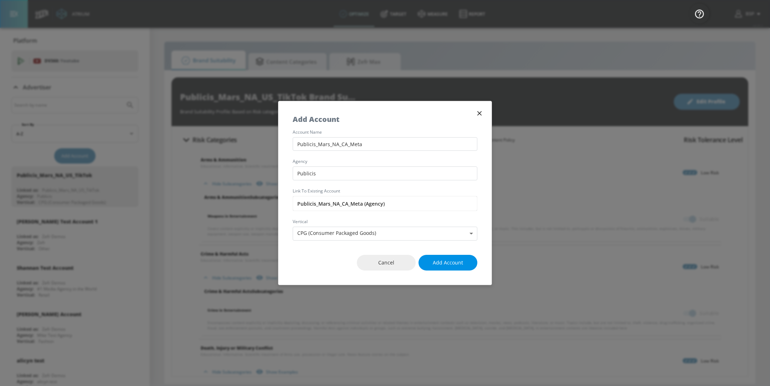
click at [449, 261] on span "Add Account" at bounding box center [447, 262] width 30 height 9
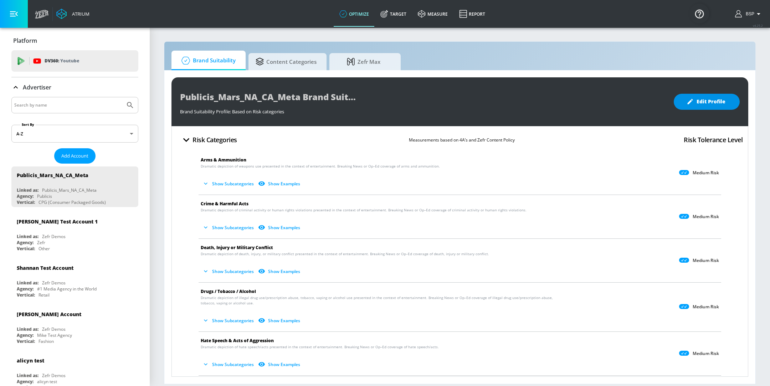
click at [701, 100] on span "Edit Profile" at bounding box center [706, 101] width 37 height 9
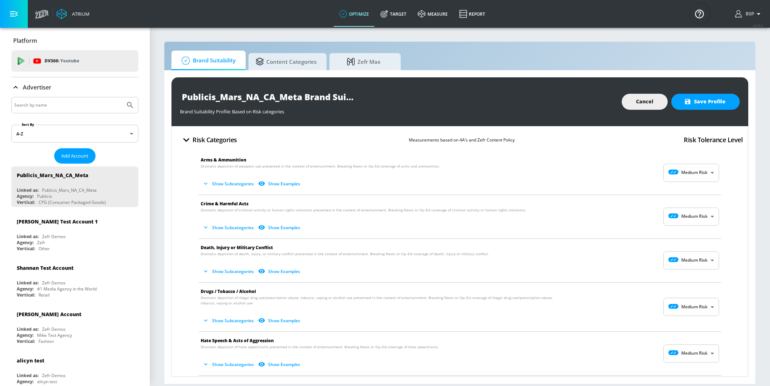
click at [683, 167] on body "Atrium optimize Target measure Report optimize Target measure Report v 4.25.2 B…" at bounding box center [385, 193] width 770 height 386
click at [683, 200] on div "Low Risk" at bounding box center [683, 201] width 44 height 7
type input "LOW"
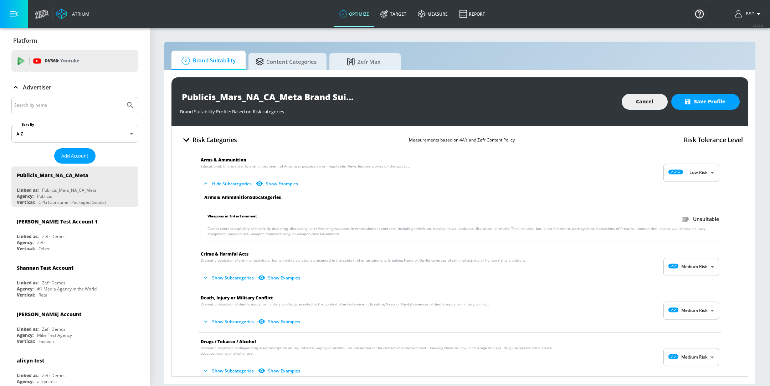
click at [679, 217] on input "Unsuitable" at bounding box center [678, 219] width 41 height 14
checkbox input "true"
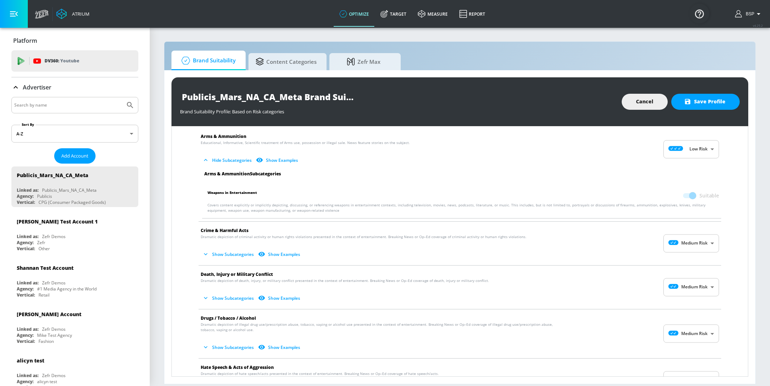
scroll to position [24, 0]
click at [684, 239] on body "Atrium optimize Target measure Report optimize Target measure Report v 4.25.2 B…" at bounding box center [385, 193] width 770 height 386
click at [685, 275] on div "Low Risk" at bounding box center [683, 271] width 44 height 7
type input "LOW"
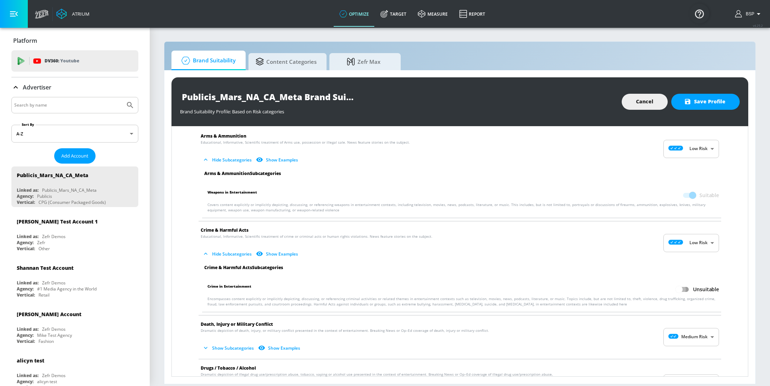
click at [676, 291] on input "Unsuitable" at bounding box center [678, 290] width 41 height 14
checkbox input "true"
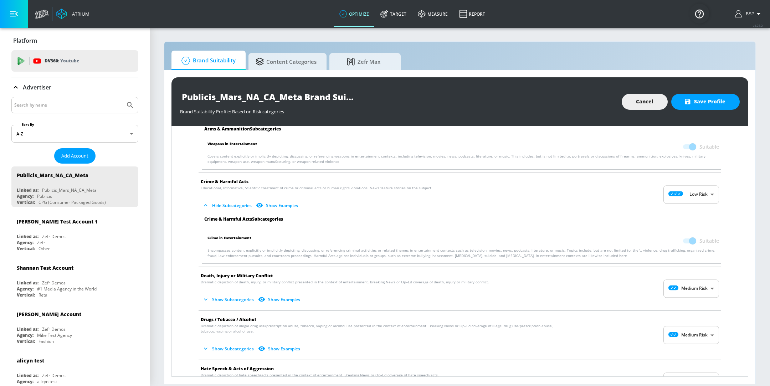
scroll to position [97, 0]
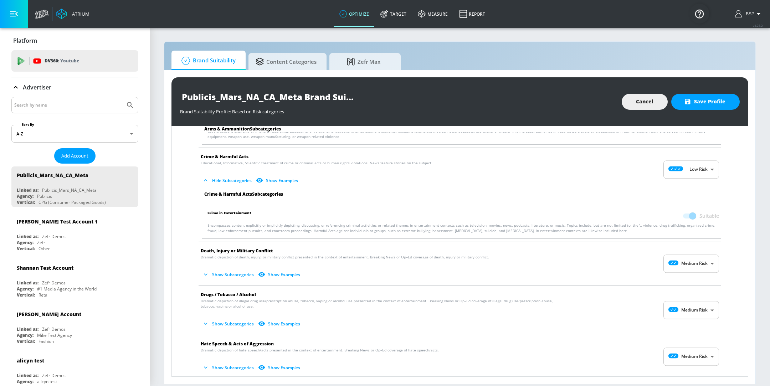
click at [681, 270] on body "Atrium optimize Target measure Report optimize Target measure Report v 4.25.2 B…" at bounding box center [385, 193] width 770 height 386
click at [680, 264] on div at bounding box center [385, 193] width 770 height 386
click at [682, 259] on body "Atrium optimize Target measure Report optimize Target measure Report v 4.25.2 B…" at bounding box center [385, 193] width 770 height 386
click at [688, 291] on p "Low Risk" at bounding box center [696, 293] width 18 height 6
type input "LOW"
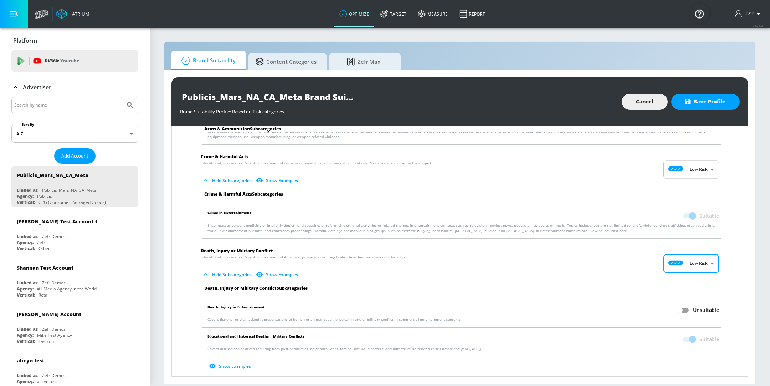
click at [682, 315] on input "Unsuitable" at bounding box center [678, 310] width 41 height 14
checkbox input "true"
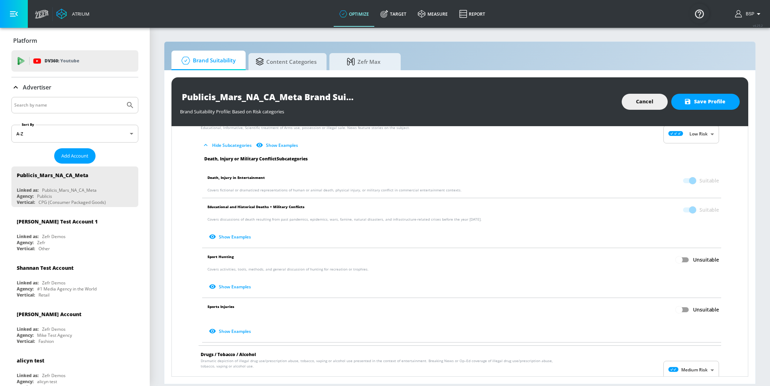
scroll to position [276, 0]
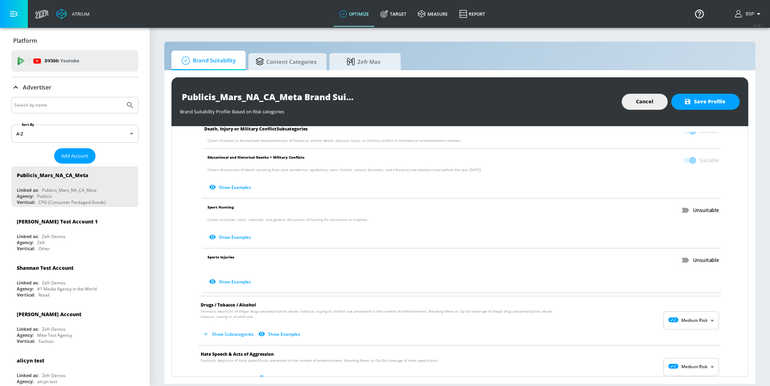
click at [673, 207] on input "Unsuitable" at bounding box center [678, 210] width 41 height 14
checkbox input "true"
click at [674, 263] on input "Unsuitable" at bounding box center [678, 260] width 41 height 14
checkbox input "true"
click at [674, 326] on body "Atrium optimize Target measure Report optimize Target measure Report v 4.25.2 B…" at bounding box center [385, 193] width 770 height 386
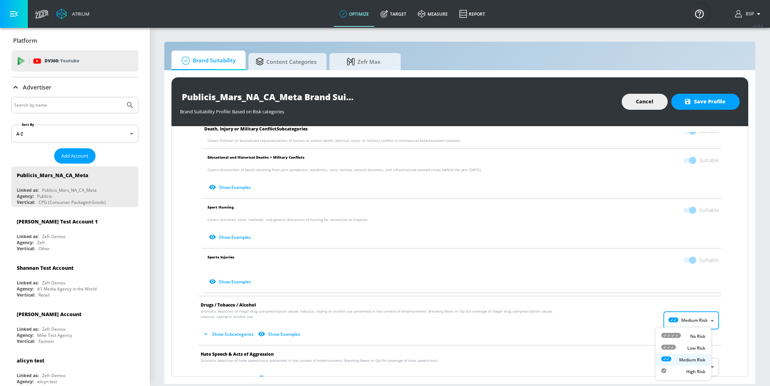
click at [592, 307] on div at bounding box center [385, 193] width 770 height 386
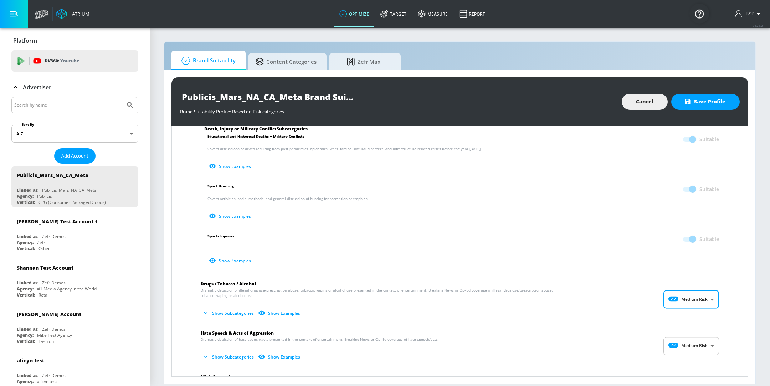
scroll to position [401, 0]
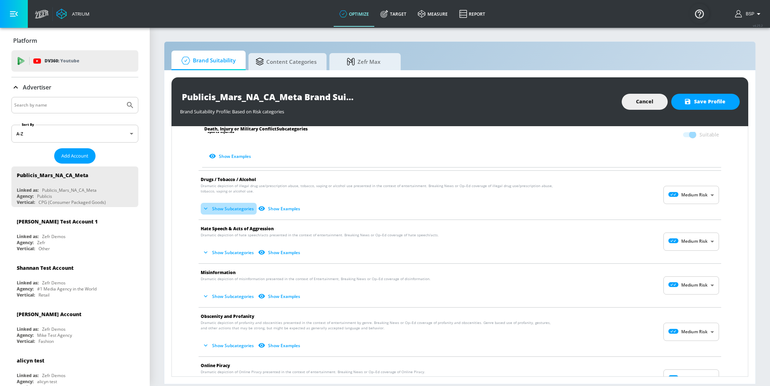
click at [231, 207] on button "Show Subcategories" at bounding box center [229, 209] width 56 height 12
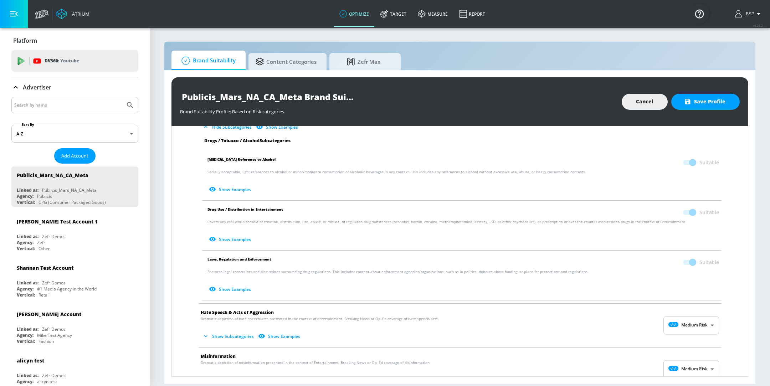
scroll to position [503, 0]
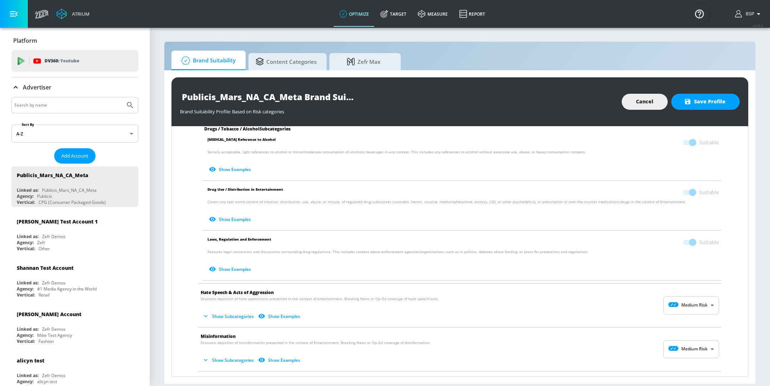
click at [673, 292] on span "Hate Speech & Acts of Aggression" at bounding box center [454, 292] width 507 height 7
click at [674, 297] on body "Atrium optimize Target measure Report optimize Target measure Report v 4.25.2 B…" at bounding box center [385, 193] width 770 height 386
click at [680, 323] on icon at bounding box center [671, 320] width 20 height 5
type input "MINIMAL"
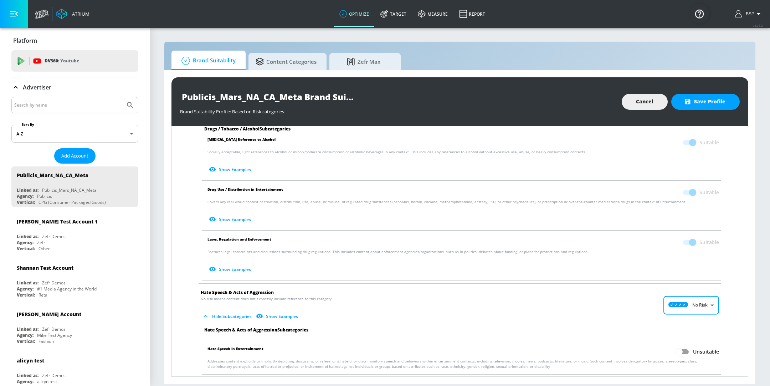
click at [683, 346] on input "Unsuitable" at bounding box center [678, 352] width 41 height 14
checkbox input "true"
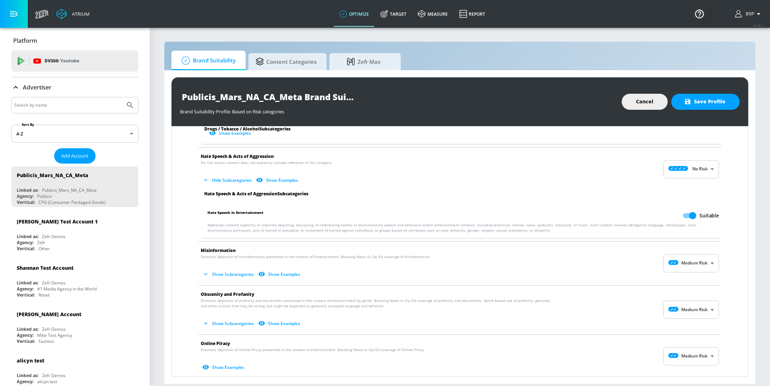
scroll to position [640, 0]
click at [683, 265] on body "Atrium optimize Target measure Report optimize Target measure Report v 4.25.2 B…" at bounding box center [385, 193] width 770 height 386
click at [683, 281] on div "No Risk" at bounding box center [683, 278] width 44 height 7
type input "MINIMAL"
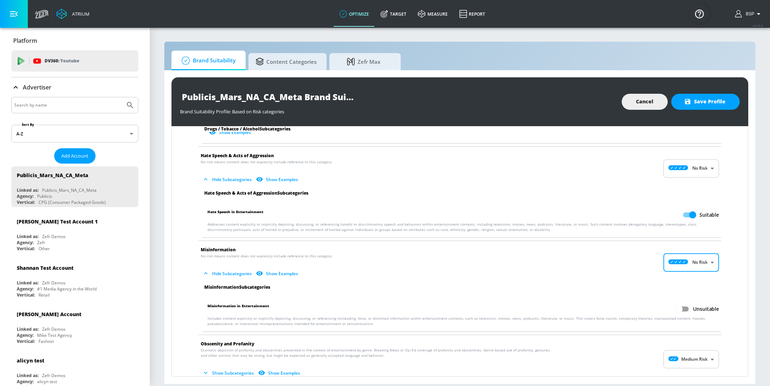
click at [678, 298] on li "Misinformation in Entertainment Unsuitable Includes content explicitly or impli…" at bounding box center [461, 314] width 526 height 34
click at [675, 303] on input "Unsuitable" at bounding box center [678, 309] width 41 height 14
checkbox input "true"
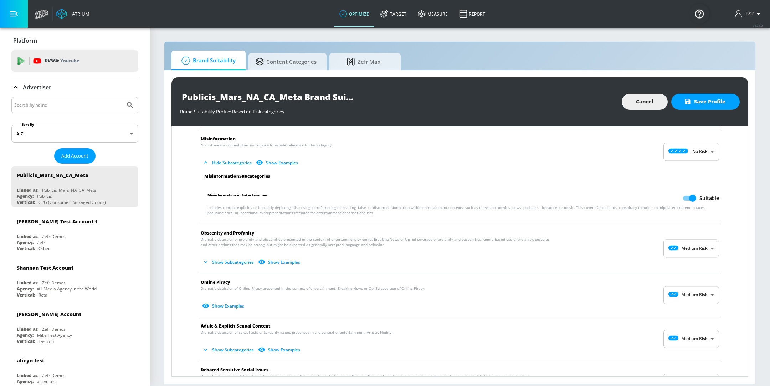
scroll to position [753, 0]
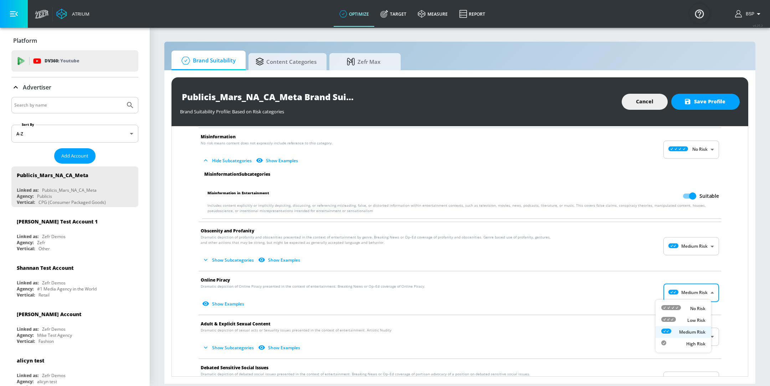
click at [683, 287] on body "Atrium optimize Target measure Report optimize Target measure Report v 4.25.2 B…" at bounding box center [385, 193] width 770 height 386
click at [679, 318] on div "Low Risk" at bounding box center [683, 319] width 44 height 7
type input "LOW"
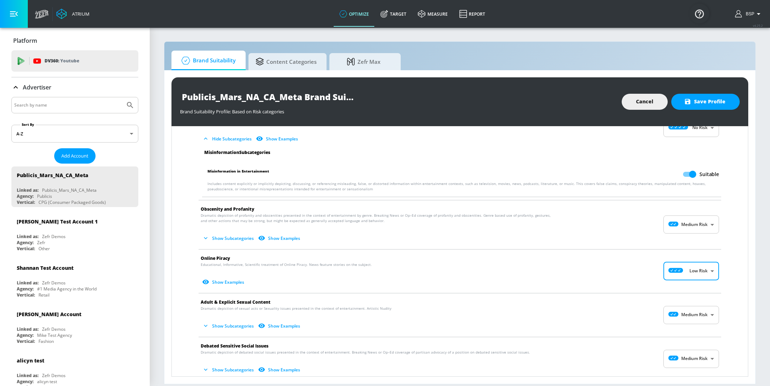
scroll to position [776, 0]
click at [691, 310] on body "Atrium optimize Target measure Report optimize Target measure Report v 4.25.2 B…" at bounding box center [385, 193] width 770 height 386
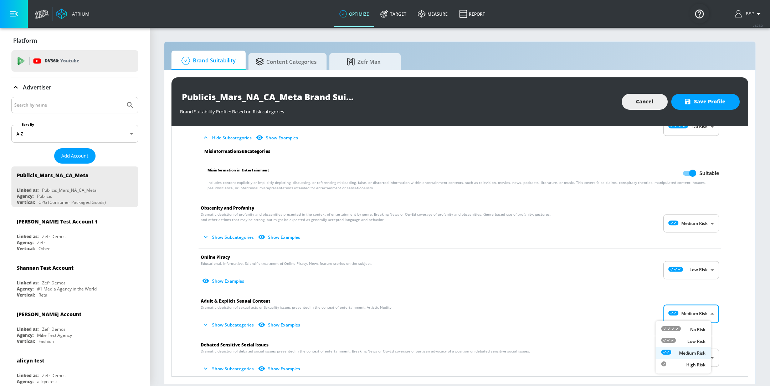
click at [688, 341] on p "Low Risk" at bounding box center [696, 341] width 18 height 6
type input "LOW"
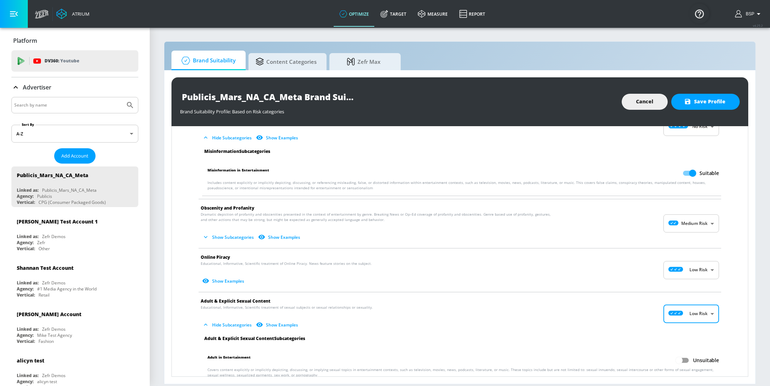
click at [679, 358] on input "Unsuitable" at bounding box center [678, 360] width 41 height 14
checkbox input "true"
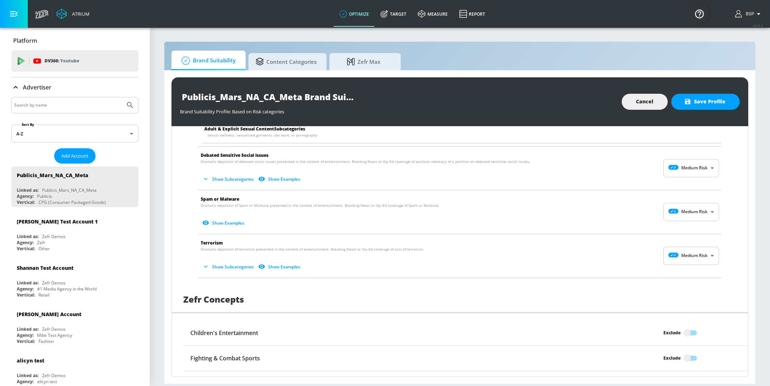
scroll to position [1000, 0]
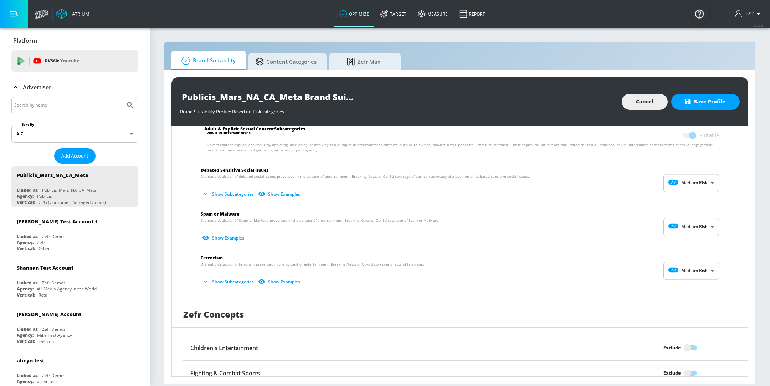
click at [670, 171] on body "Atrium optimize Target measure Report optimize Target measure Report v 4.25.2 B…" at bounding box center [385, 193] width 770 height 386
click at [670, 212] on div at bounding box center [668, 209] width 15 height 7
type input "LOW"
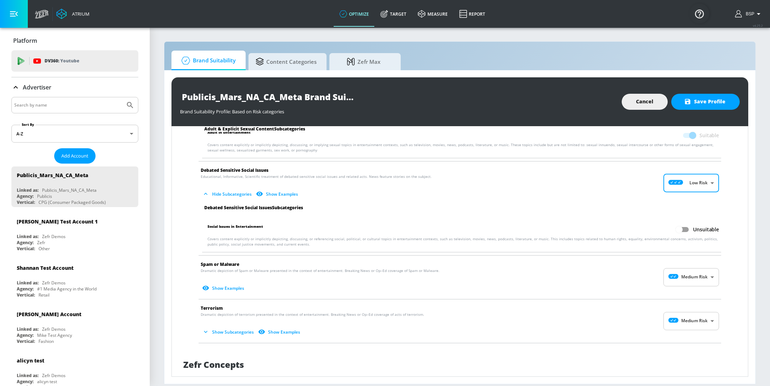
click at [675, 219] on li "Social Issues in Entertainment Unsuitable Covers content explicitly or implicit…" at bounding box center [461, 235] width 526 height 34
click at [675, 223] on input "Unsuitable" at bounding box center [678, 230] width 41 height 14
checkbox input "true"
click at [687, 268] on body "Atrium optimize Target measure Report optimize Target measure Report v 4.25.2 B…" at bounding box center [385, 193] width 770 height 386
click at [685, 298] on li "Low Risk" at bounding box center [683, 304] width 56 height 12
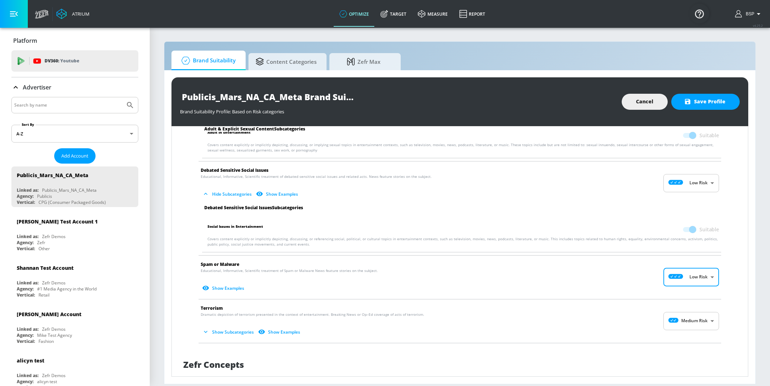
type input "LOW"
click at [689, 321] on body "Atrium optimize Target measure Report optimize Target measure Report v 4.25.2 B…" at bounding box center [385, 193] width 770 height 386
click at [685, 349] on div "Low Risk" at bounding box center [683, 347] width 44 height 7
type input "LOW"
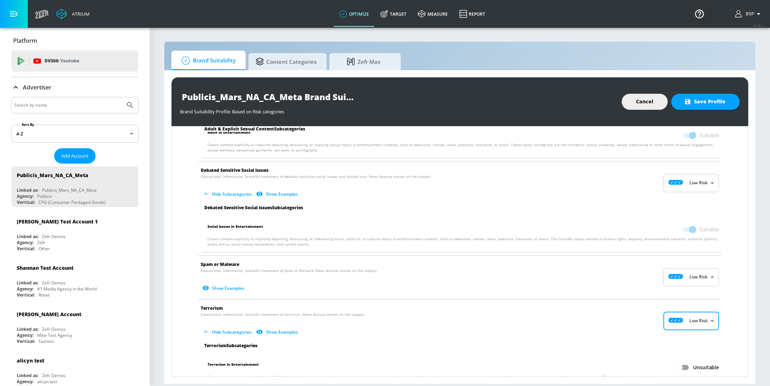
click at [672, 361] on input "Unsuitable" at bounding box center [678, 368] width 41 height 14
checkbox input "true"
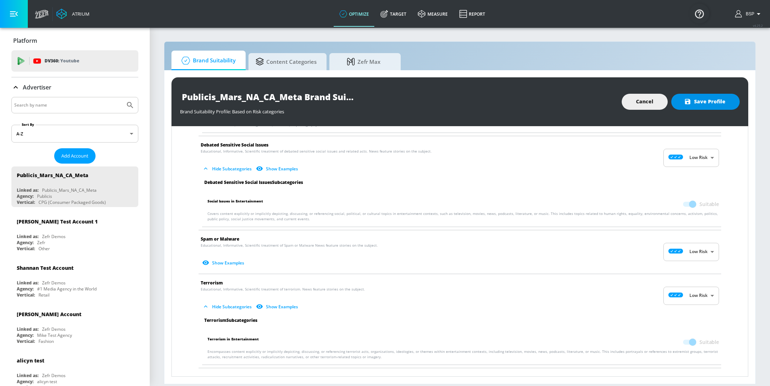
click at [691, 105] on icon "button" at bounding box center [687, 101] width 7 height 7
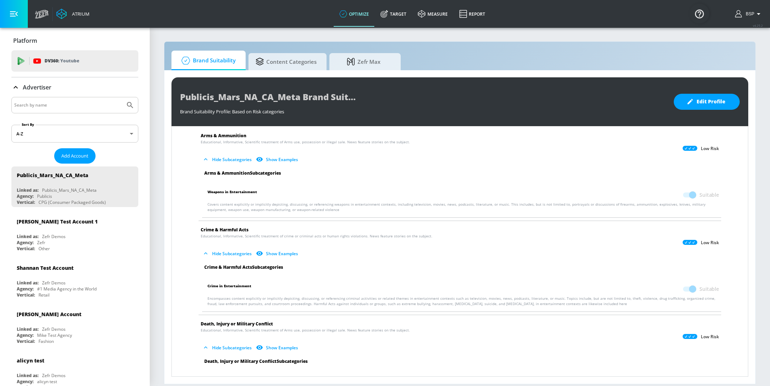
scroll to position [0, 0]
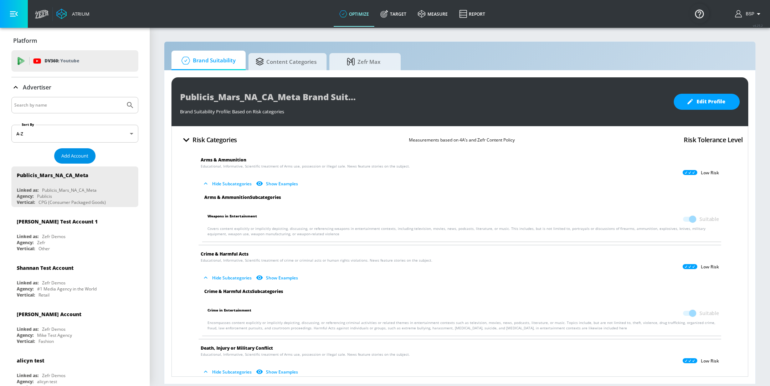
click at [74, 155] on span "Add Account" at bounding box center [74, 156] width 27 height 8
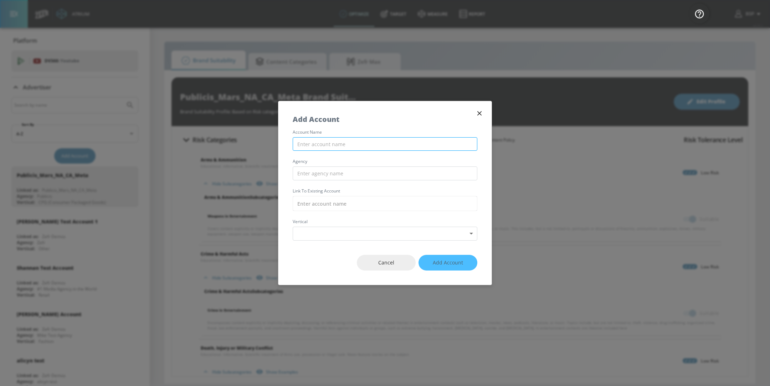
click at [347, 140] on input "text" at bounding box center [384, 144] width 185 height 14
type input "Publicis_Mars_NA_CA_TikTok"
click at [348, 170] on input "text" at bounding box center [384, 173] width 185 height 14
type input "Publicis"
click at [351, 211] on div "account name Publicis_Mars_NA_CA_TikTok agency Publicis Link to Existing Accoun…" at bounding box center [384, 185] width 213 height 110
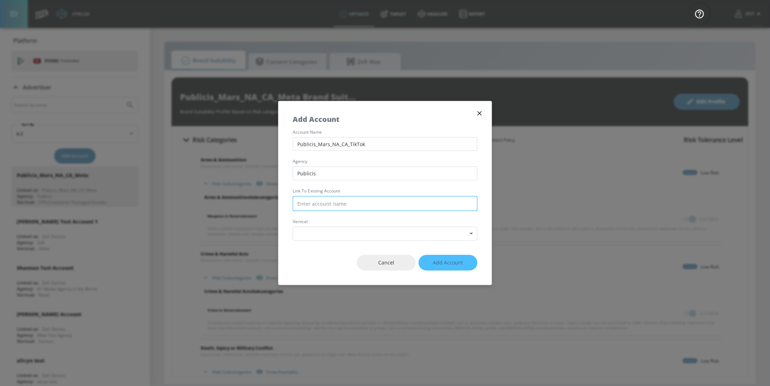
click at [351, 205] on input "text" at bounding box center [384, 203] width 185 height 15
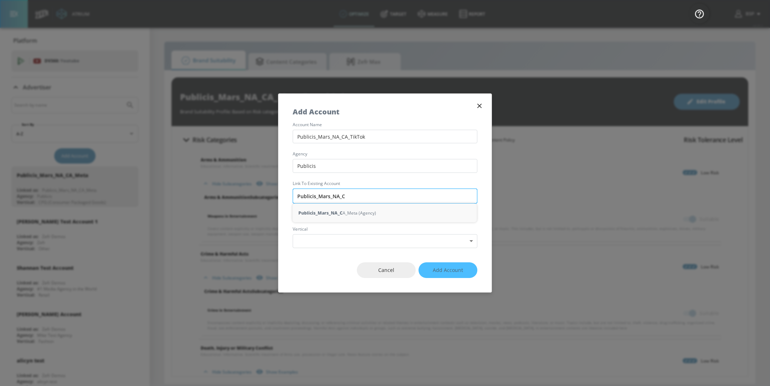
type input "Publicis_Mars_NA_CA"
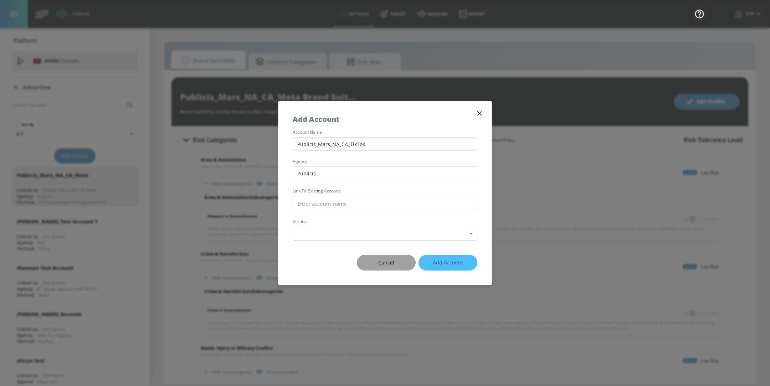
click at [402, 259] on button "Cancel" at bounding box center [386, 263] width 59 height 16
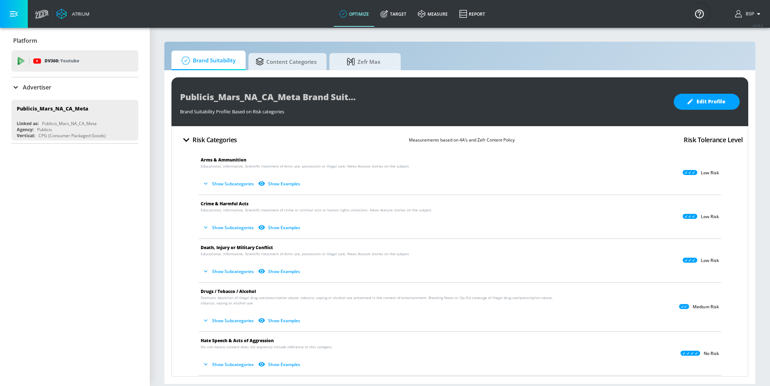
drag, startPoint x: 131, startPoint y: 98, endPoint x: 121, endPoint y: 96, distance: 10.6
click at [131, 98] on ul "Publicis_Mars_NA_CA_Meta Linked as: Publicis_Mars_NA_CA_Meta Agency: Publicis V…" at bounding box center [74, 120] width 127 height 46
click at [40, 57] on icon at bounding box center [37, 61] width 8 height 8
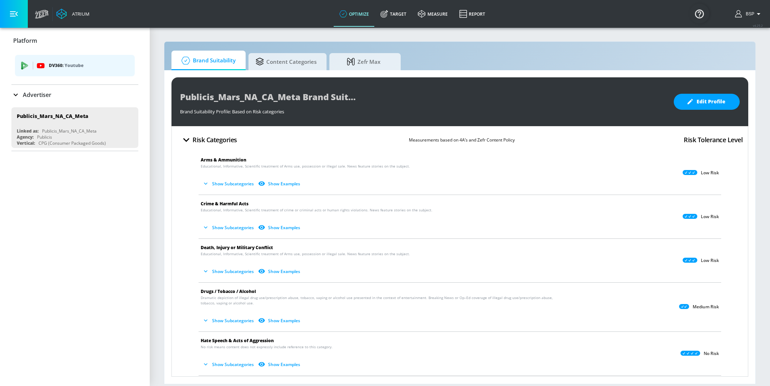
click at [66, 62] on p "Youtube" at bounding box center [73, 65] width 19 height 7
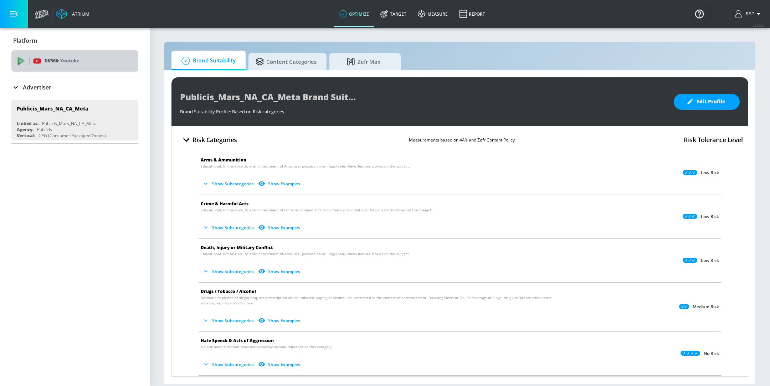
click at [85, 61] on div "DV360: Youtube" at bounding box center [82, 61] width 99 height 8
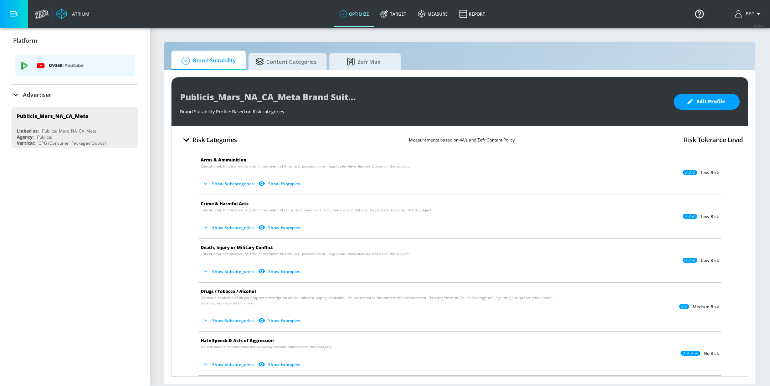
click at [33, 41] on p "Platform" at bounding box center [25, 41] width 24 height 8
click at [20, 20] on button "button" at bounding box center [14, 14] width 28 height 28
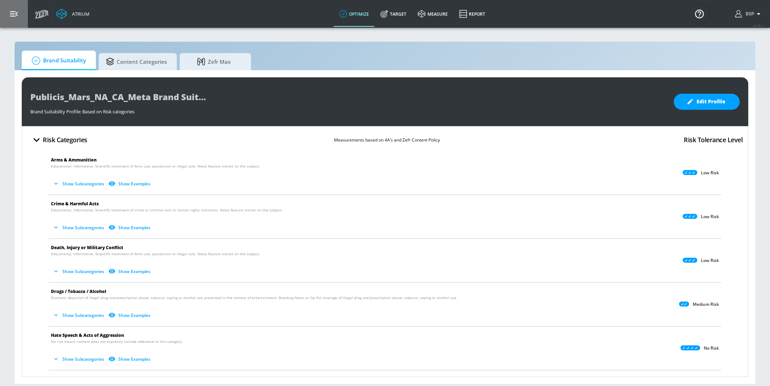
click at [19, 20] on button "button" at bounding box center [14, 14] width 28 height 28
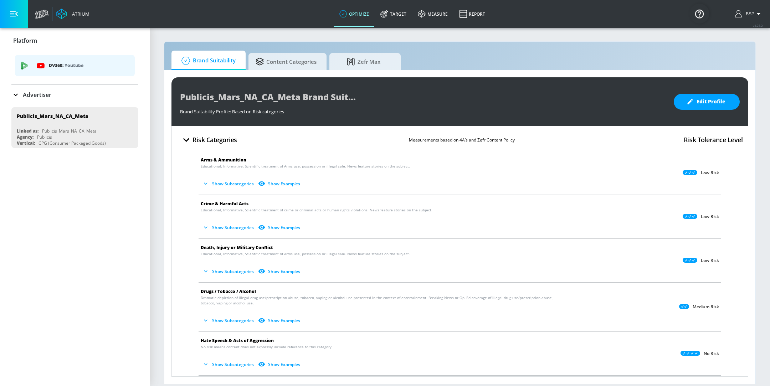
click at [352, 15] on link "optimize" at bounding box center [353, 14] width 41 height 26
click at [393, 11] on link "Target" at bounding box center [392, 14] width 37 height 26
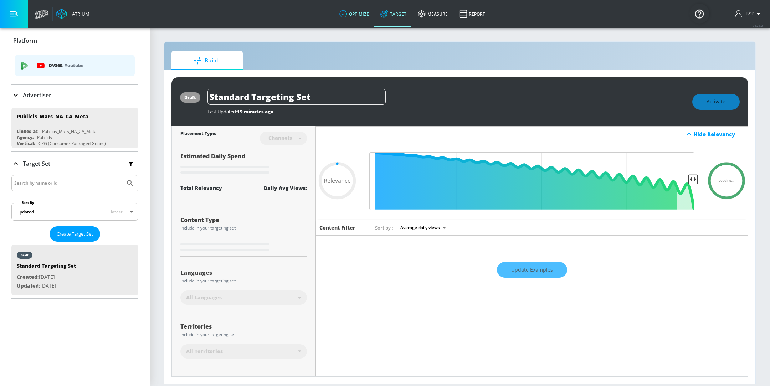
type input "0.05"
click at [357, 14] on link "optimize" at bounding box center [353, 14] width 41 height 26
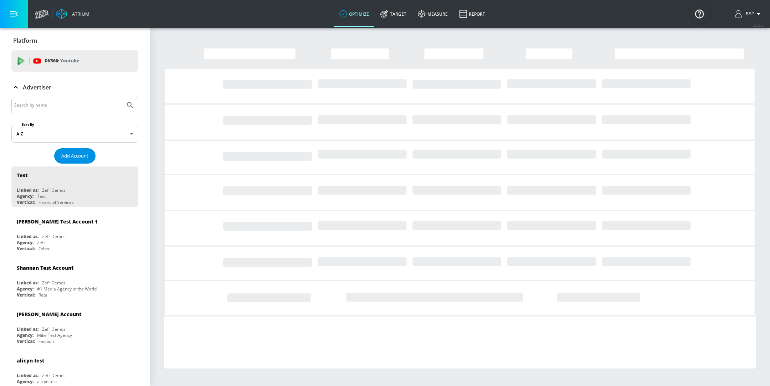
click at [64, 156] on span "Add Account" at bounding box center [74, 156] width 27 height 8
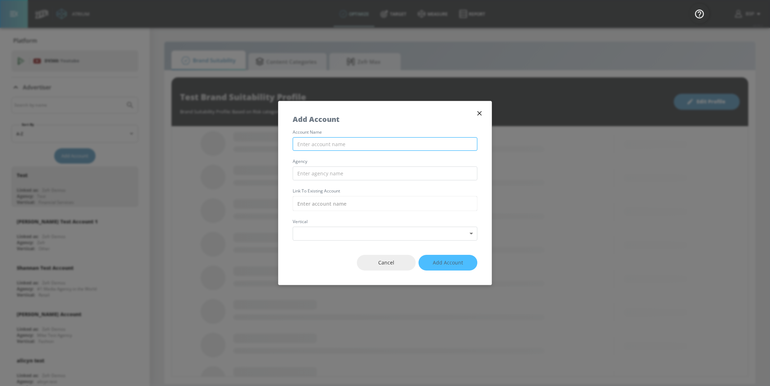
click at [413, 142] on input "text" at bounding box center [384, 144] width 185 height 14
type input "Publicis_Mars_NA_CA_TikTok"
click at [400, 172] on input "text" at bounding box center [384, 173] width 185 height 14
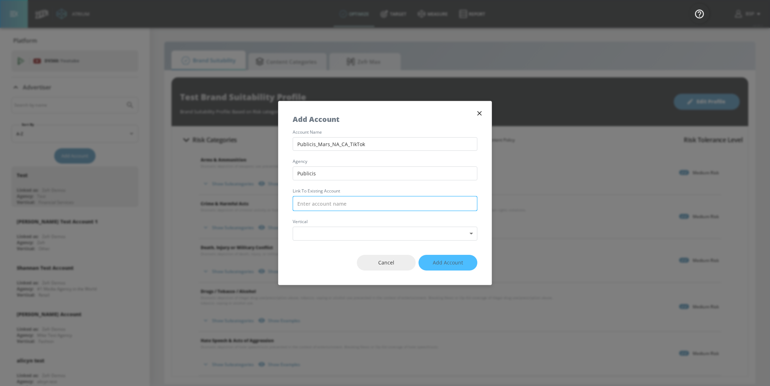
type input "Publicis"
click at [378, 206] on input "text" at bounding box center [384, 203] width 185 height 15
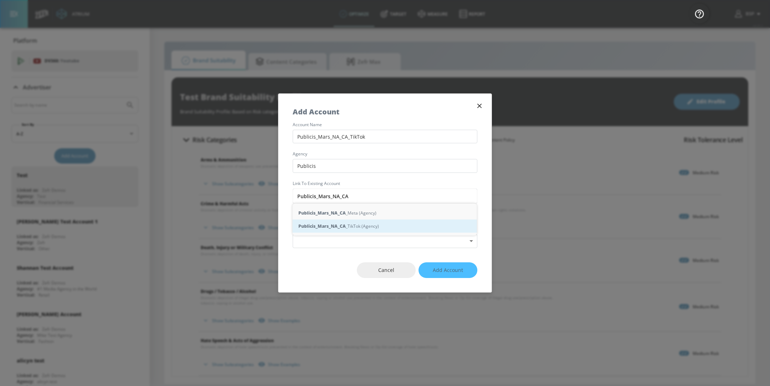
click at [372, 229] on div "Publicis_Mars_NA_CA _TikTok (Agency)" at bounding box center [384, 225] width 184 height 13
type input "Publicis_Mars_NA_CA_TikTok (Agency)"
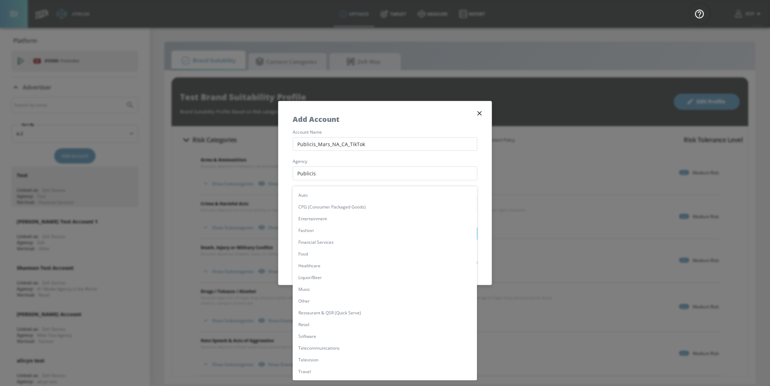
click at [339, 235] on body "Atrium optimize Target measure Report optimize Target measure Report v 4.25.2 B…" at bounding box center [385, 193] width 770 height 386
click at [338, 204] on li "CPG (Consumer Packaged Goods)" at bounding box center [384, 207] width 184 height 12
type input "[object Object]"
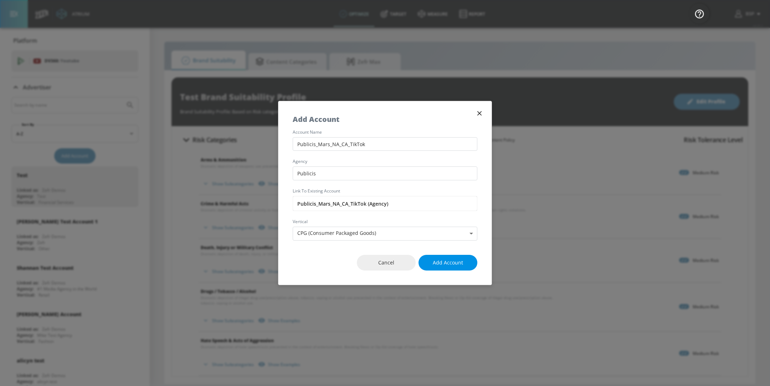
click at [445, 263] on span "Add Account" at bounding box center [447, 262] width 30 height 9
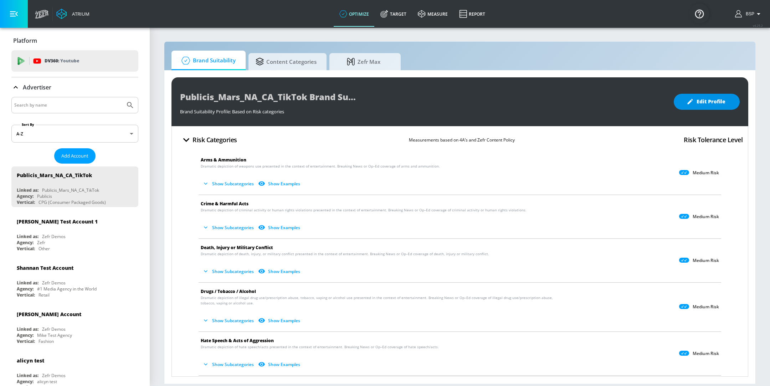
click at [696, 99] on span "Edit Profile" at bounding box center [706, 101] width 37 height 9
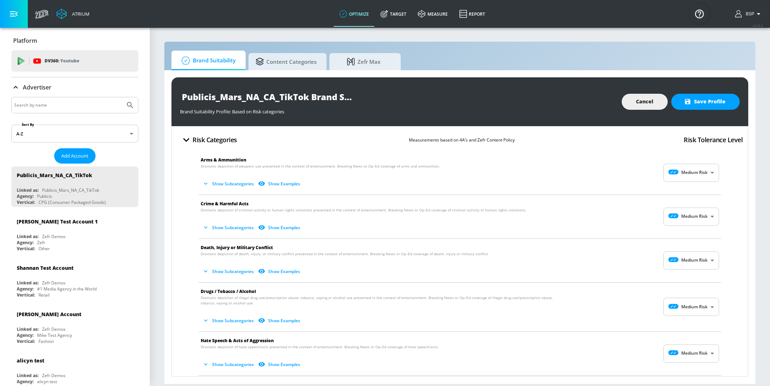
click at [693, 176] on body "Atrium optimize Target measure Report optimize Target measure Report v 4.25.2 B…" at bounding box center [385, 193] width 770 height 386
click at [681, 207] on li "Low Risk" at bounding box center [683, 202] width 56 height 12
type input "LOW"
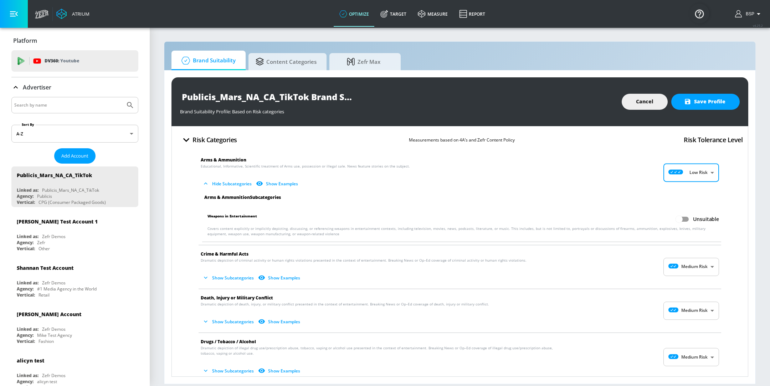
click at [678, 214] on input "Unsuitable" at bounding box center [678, 219] width 41 height 14
checkbox input "true"
click at [680, 261] on body "Atrium optimize Target measure Report optimize Target measure Report v 4.25.2 B…" at bounding box center [385, 193] width 770 height 386
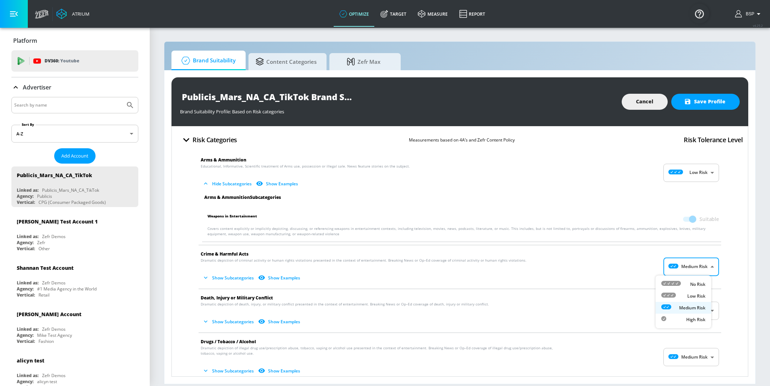
click at [684, 291] on li "Low Risk" at bounding box center [683, 296] width 56 height 12
type input "LOW"
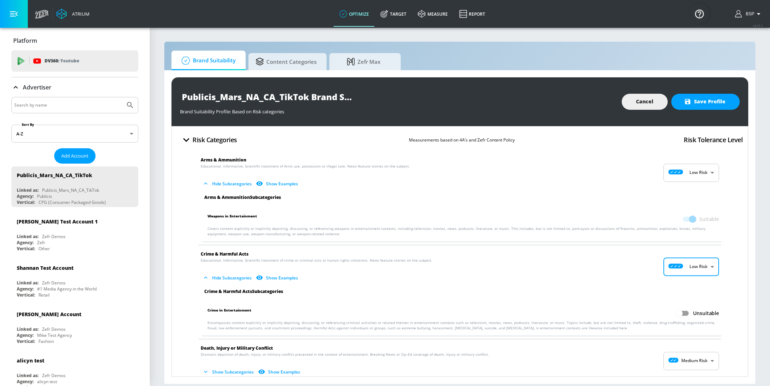
click at [682, 312] on input "Unsuitable" at bounding box center [678, 313] width 41 height 14
checkbox input "true"
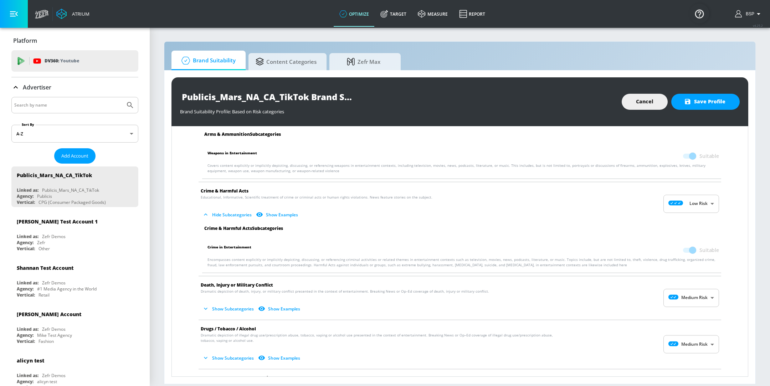
scroll to position [64, 0]
click at [675, 296] on body "Atrium optimize Target measure Report optimize Target measure Report v 4.25.2 B…" at bounding box center [385, 193] width 770 height 386
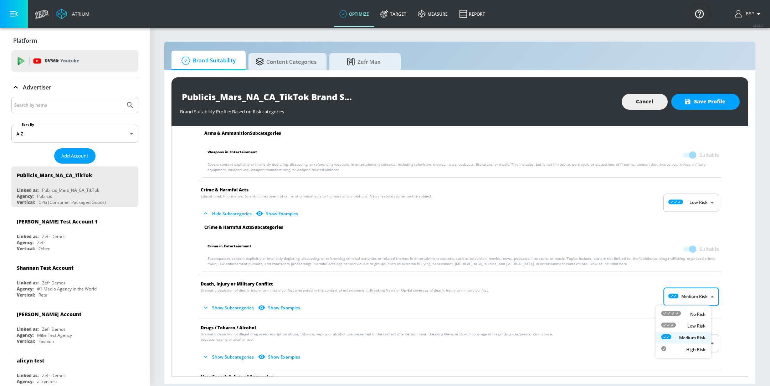
click at [678, 326] on div "Low Risk" at bounding box center [683, 325] width 44 height 7
type input "LOW"
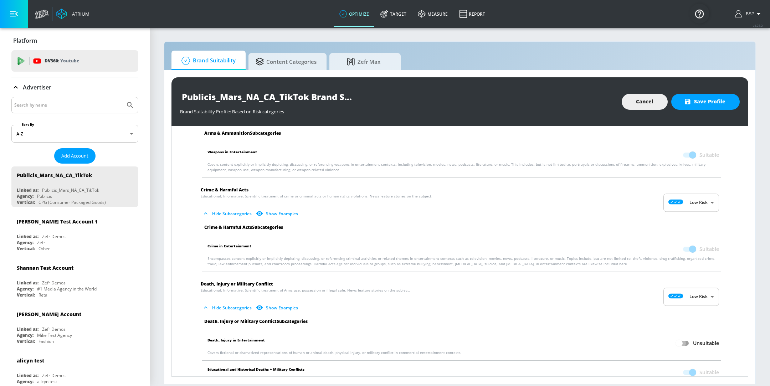
click at [683, 338] on input "Unsuitable" at bounding box center [678, 343] width 41 height 14
checkbox input "true"
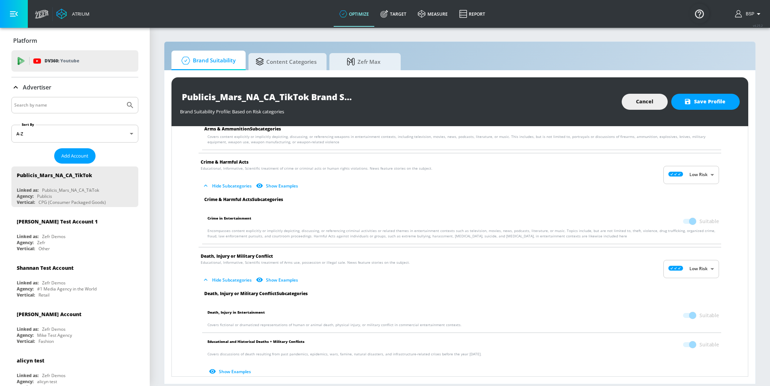
scroll to position [211, 0]
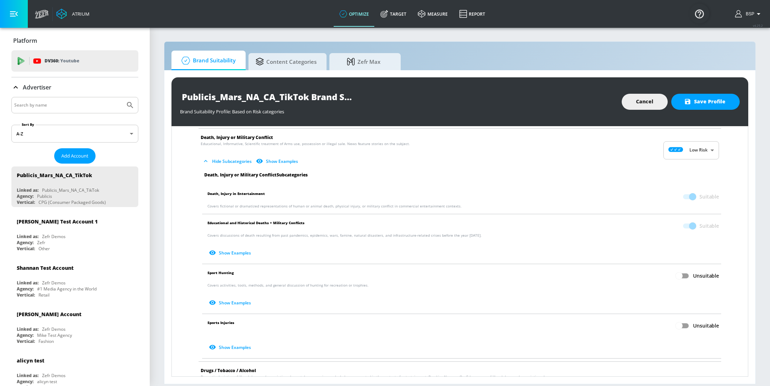
click at [673, 259] on li "Educational and Historical Deaths + Military Conflicts Suitable Covers discussi…" at bounding box center [461, 239] width 526 height 50
click at [674, 270] on input "Unsuitable" at bounding box center [678, 276] width 41 height 14
checkbox input "true"
click at [679, 325] on input "Unsuitable" at bounding box center [678, 326] width 41 height 14
checkbox input "true"
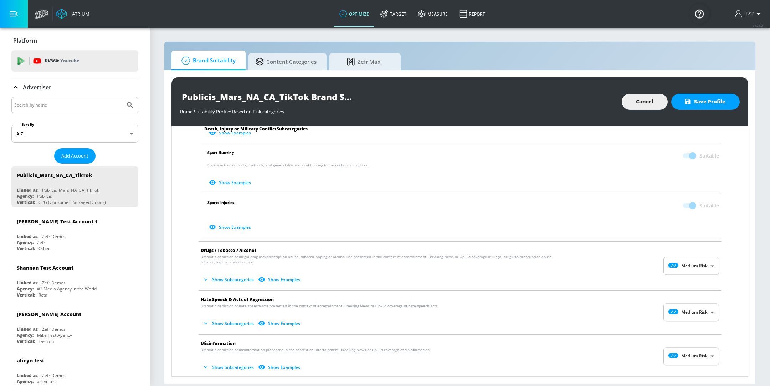
scroll to position [344, 0]
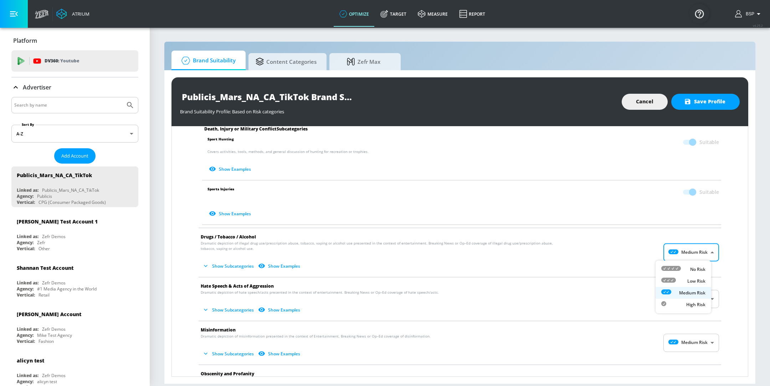
click at [676, 254] on body "Atrium optimize Target measure Report optimize Target measure Report v 4.25.2 B…" at bounding box center [385, 193] width 770 height 386
click at [566, 277] on div at bounding box center [385, 193] width 770 height 386
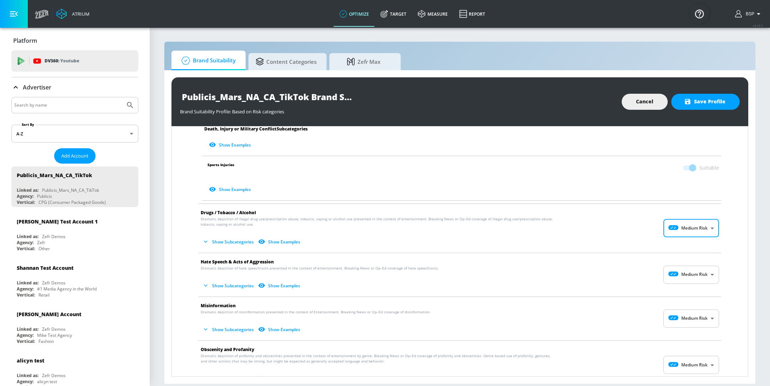
scroll to position [369, 0]
click at [682, 279] on body "Atrium optimize Target measure Report optimize Target measure Report v 4.25.2 B…" at bounding box center [385, 193] width 770 height 386
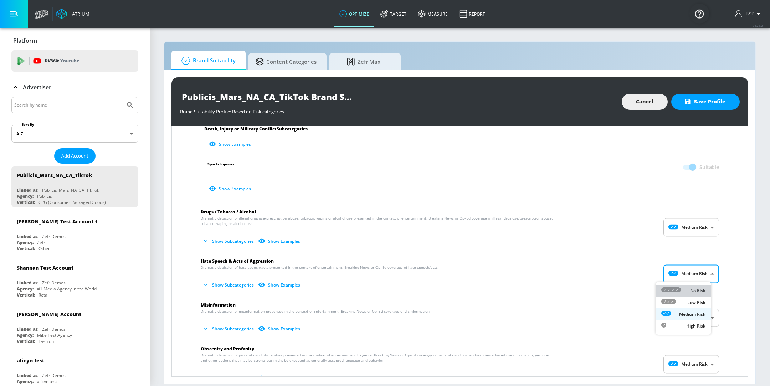
click at [683, 295] on li "No Risk" at bounding box center [683, 291] width 56 height 12
type input "MINIMAL"
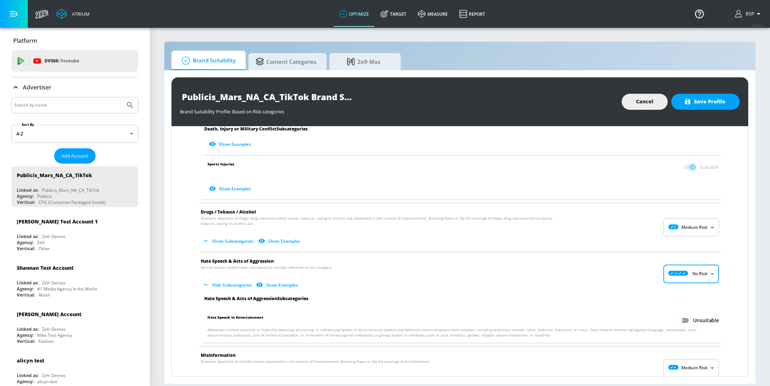
drag, startPoint x: 686, startPoint y: 309, endPoint x: 672, endPoint y: 317, distance: 16.6
click at [685, 309] on li "Hate Speech in Entertainment Unsuitable Addresses content explicitly or implici…" at bounding box center [461, 326] width 526 height 34
click at [672, 317] on input "Unsuitable" at bounding box center [678, 321] width 41 height 14
checkbox input "true"
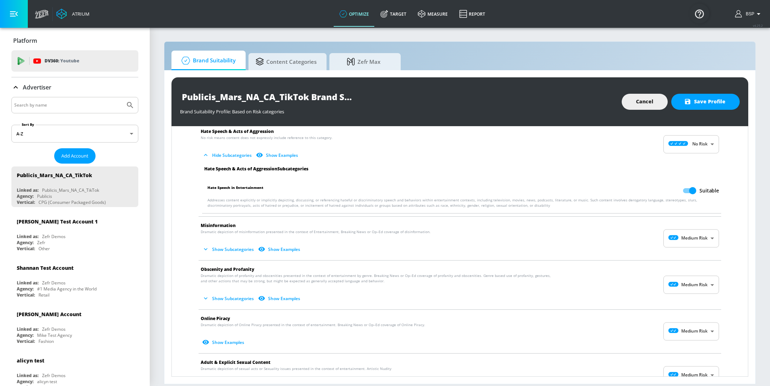
scroll to position [500, 0]
click at [681, 242] on body "Atrium optimize Target measure Report optimize Target measure Report v 4.25.2 B…" at bounding box center [385, 193] width 770 height 386
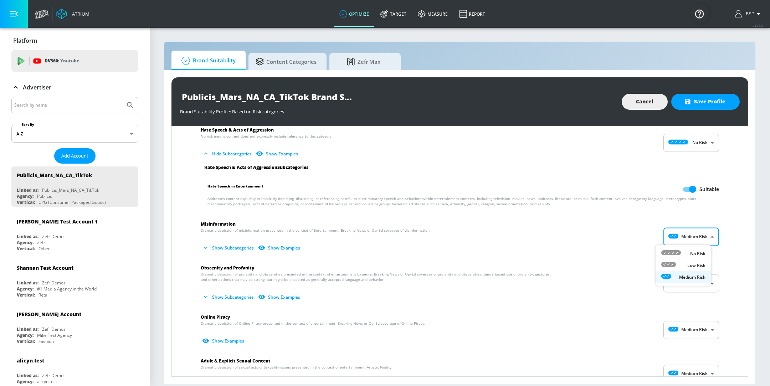
click at [680, 248] on li "No Risk" at bounding box center [683, 254] width 56 height 12
type input "MINIMAL"
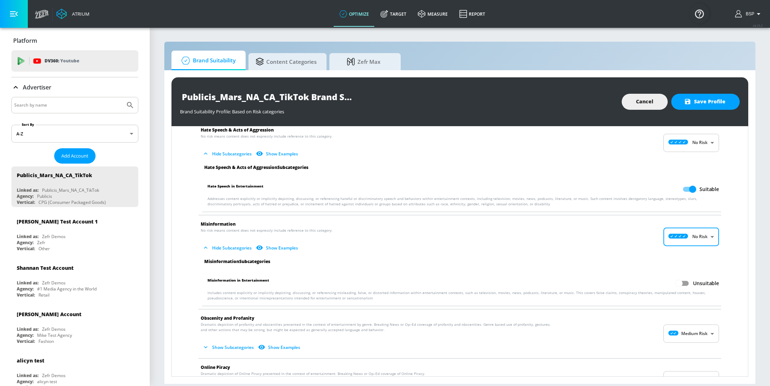
click at [679, 280] on input "Unsuitable" at bounding box center [678, 283] width 41 height 14
checkbox input "true"
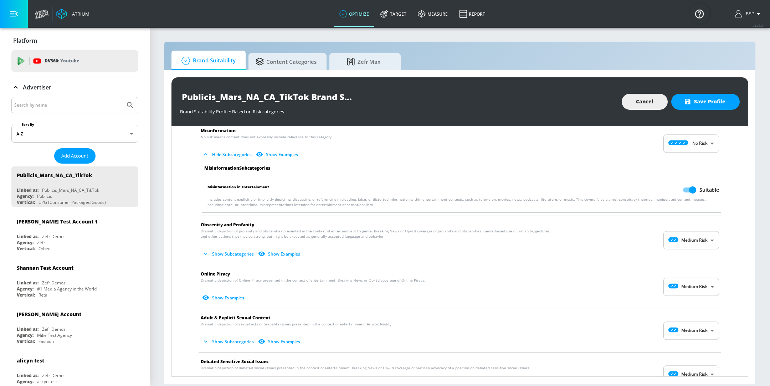
scroll to position [619, 0]
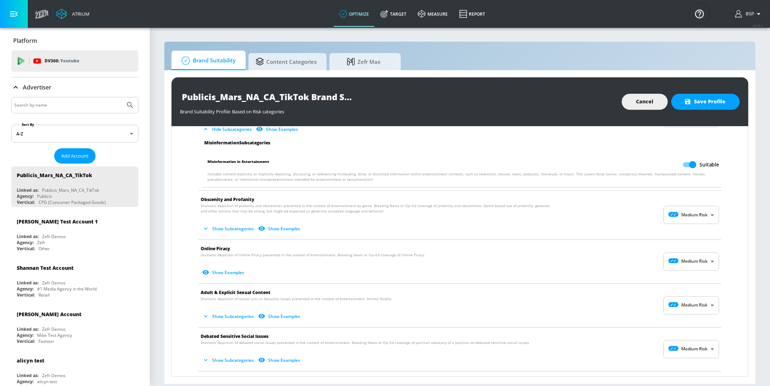
click at [684, 220] on body "Atrium optimize Target measure Report optimize Target measure Report v 4.25.2 B…" at bounding box center [385, 193] width 770 height 386
click at [599, 197] on div at bounding box center [385, 193] width 770 height 386
click at [686, 261] on body "Atrium optimize Target measure Report optimize Target measure Report v 4.25.2 B…" at bounding box center [385, 193] width 770 height 386
click at [679, 286] on div "Low Risk" at bounding box center [683, 289] width 44 height 7
type input "LOW"
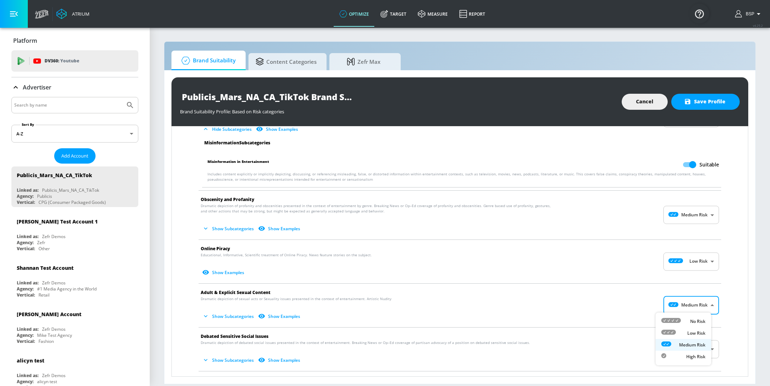
click at [683, 311] on body "Atrium optimize Target measure Report optimize Target measure Report v 4.25.2 B…" at bounding box center [385, 193] width 770 height 386
click at [686, 328] on li "Low Risk" at bounding box center [683, 333] width 56 height 12
type input "LOW"
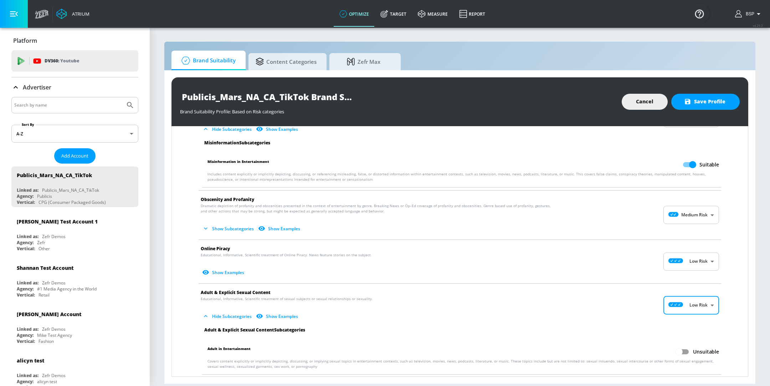
click at [689, 345] on label "Unsuitable" at bounding box center [695, 352] width 47 height 14
click at [689, 345] on input "Unsuitable" at bounding box center [678, 352] width 41 height 14
checkbox input "true"
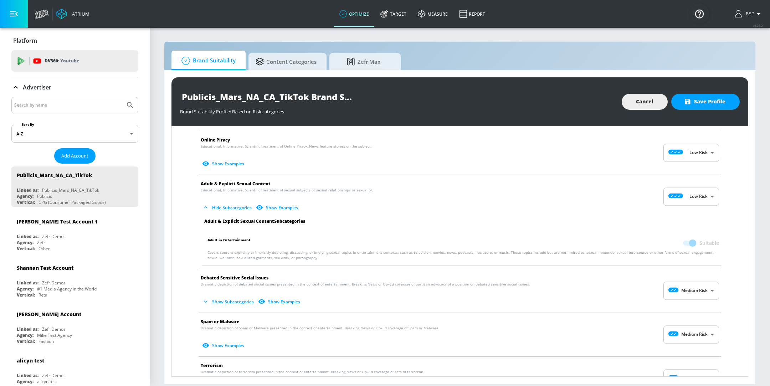
scroll to position [739, 0]
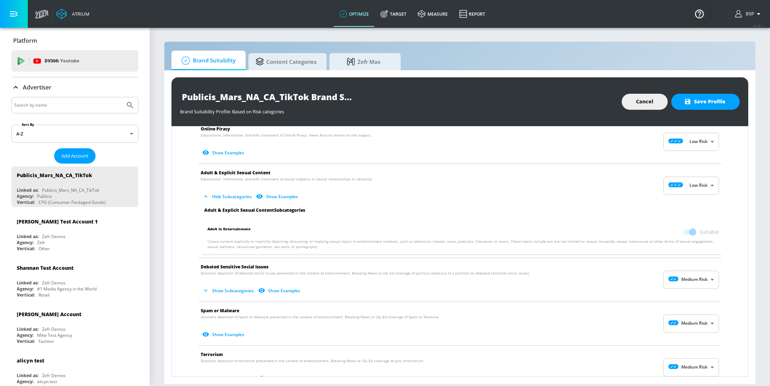
click at [685, 287] on span "Show Subcategories Show Examples" at bounding box center [454, 291] width 507 height 12
click at [685, 286] on body "Atrium optimize Target measure Report optimize Target measure Report v 4.25.2 B…" at bounding box center [385, 193] width 770 height 386
click at [689, 311] on li "Low Risk" at bounding box center [683, 307] width 56 height 12
type input "LOW"
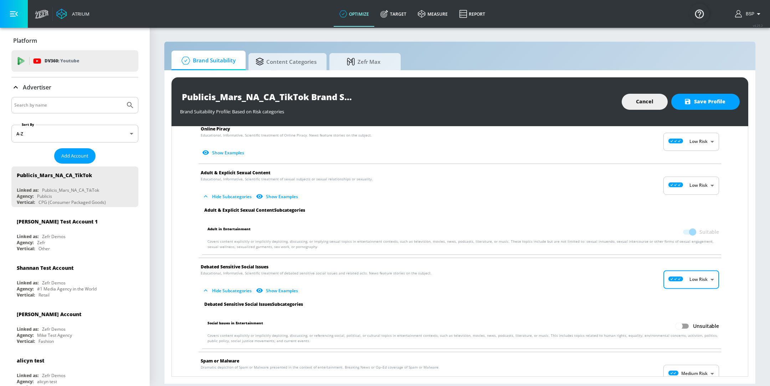
drag, startPoint x: 677, startPoint y: 305, endPoint x: 681, endPoint y: 342, distance: 38.0
click at [677, 317] on ul "Debated Sensitive Social Issues Subcategories Social Issues in Entertainment Un…" at bounding box center [459, 326] width 529 height 50
click at [680, 326] on input "Unsuitable" at bounding box center [678, 326] width 41 height 14
checkbox input "true"
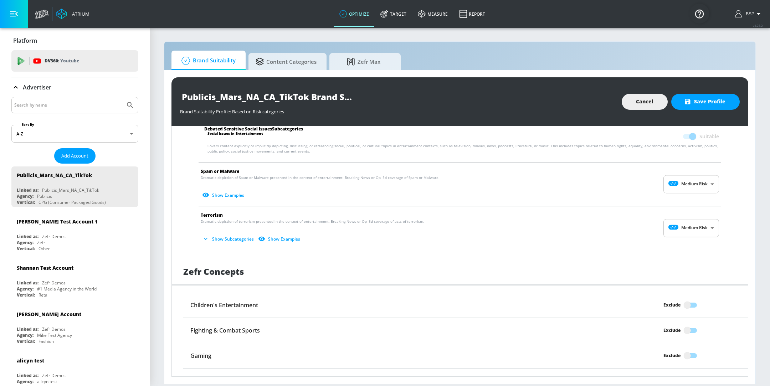
scroll to position [930, 0]
click at [677, 173] on body "Atrium optimize Target measure Report optimize Target measure Report v 4.25.2 B…" at bounding box center [385, 193] width 770 height 386
